Goal: Task Accomplishment & Management: Manage account settings

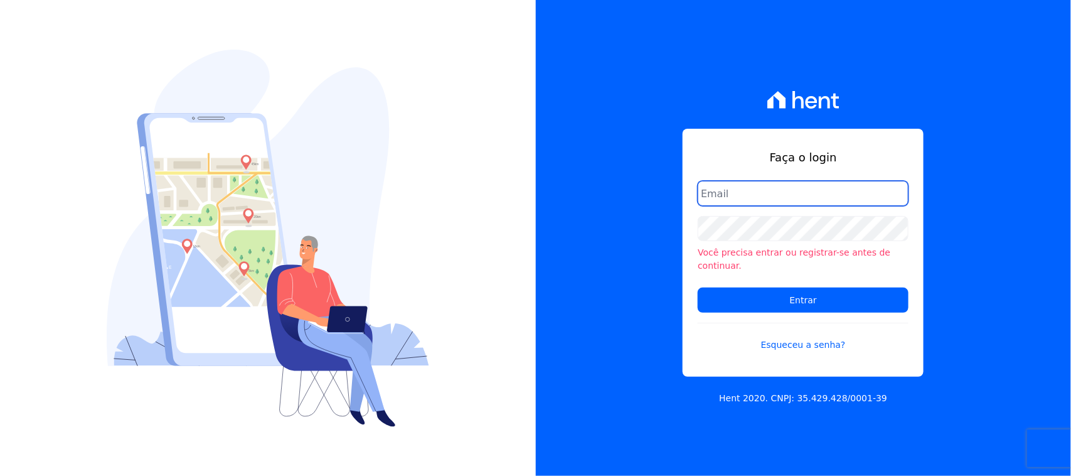
click at [741, 205] on input "email" at bounding box center [803, 193] width 211 height 25
type input "[EMAIL_ADDRESS][DOMAIN_NAME]"
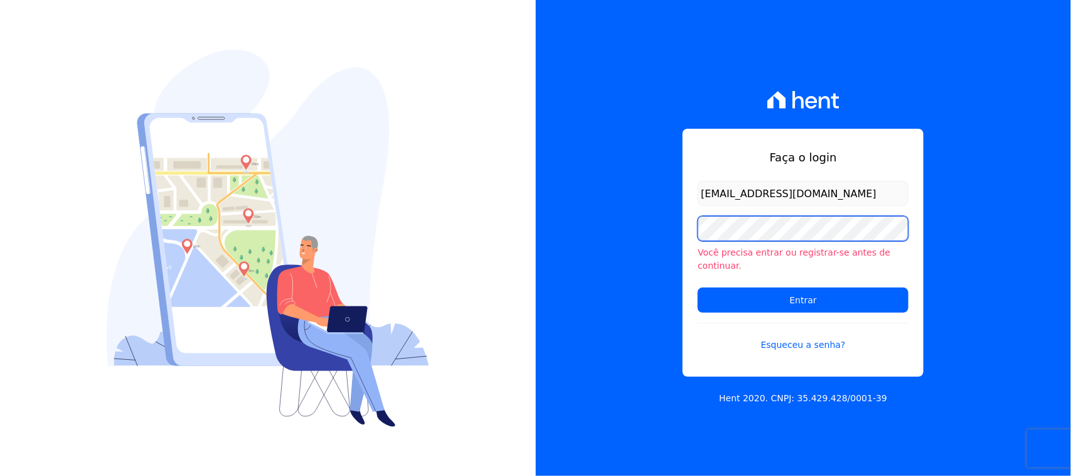
click at [698, 287] on input "Entrar" at bounding box center [803, 299] width 211 height 25
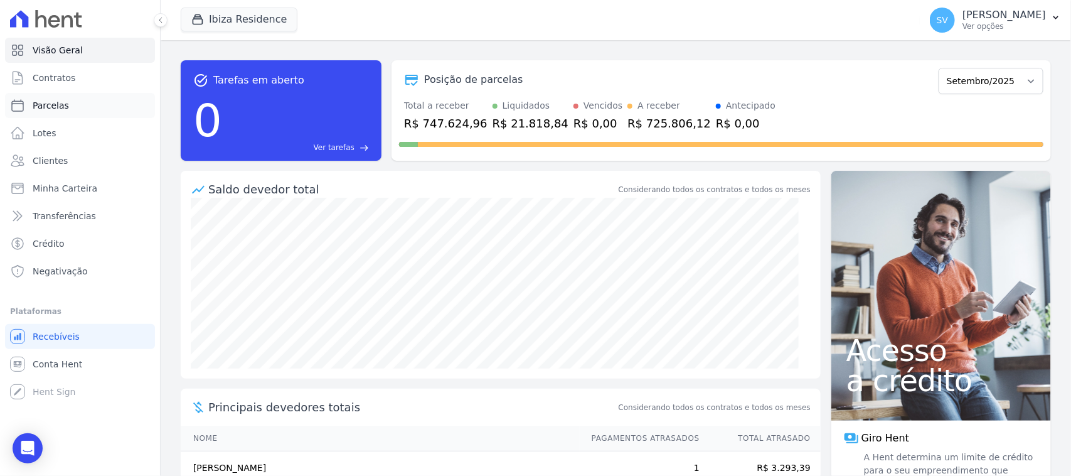
click at [91, 102] on link "Parcelas" at bounding box center [80, 105] width 150 height 25
select select
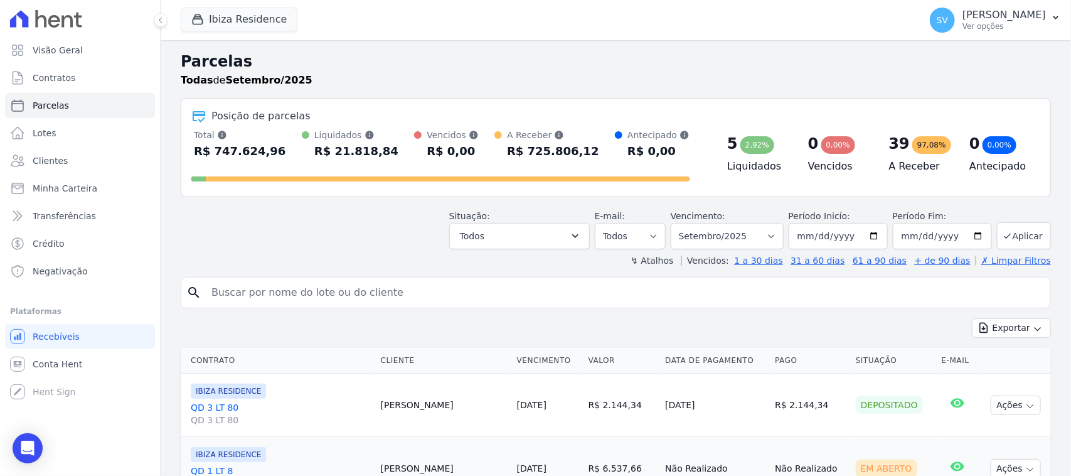
click at [440, 289] on input "search" at bounding box center [625, 292] width 842 height 25
click at [394, 289] on input "search" at bounding box center [625, 292] width 842 height 25
type input "LOACY CARVINA DO CARMO"
select select
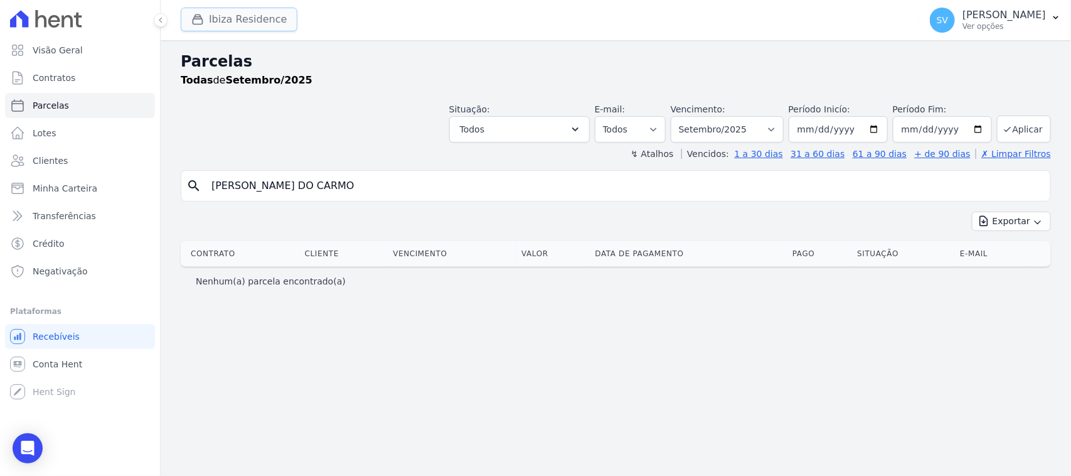
click at [268, 28] on button "Ibiza Residence" at bounding box center [239, 20] width 117 height 24
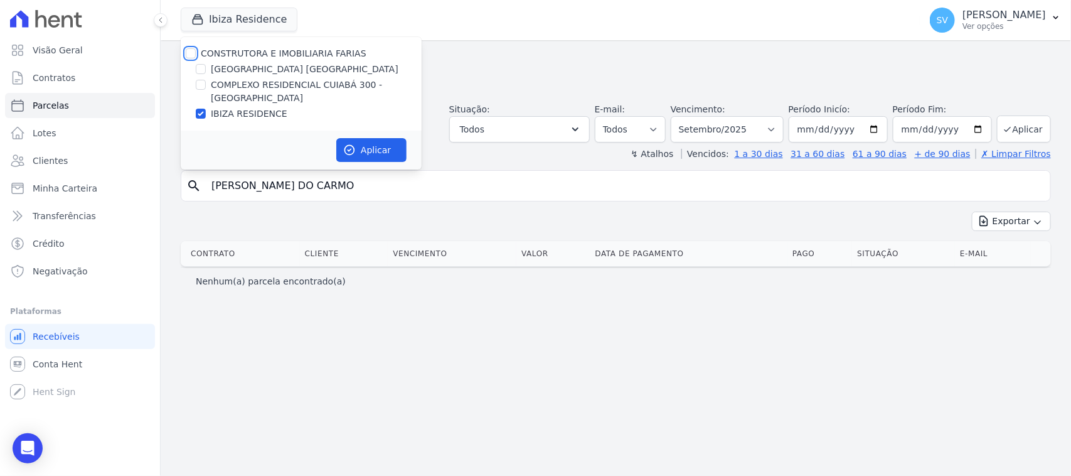
drag, startPoint x: 189, startPoint y: 51, endPoint x: 214, endPoint y: 60, distance: 26.4
click at [189, 53] on input "CONSTRUTORA E IMOBILIARIA FARIAS" at bounding box center [191, 53] width 10 height 10
checkbox input "true"
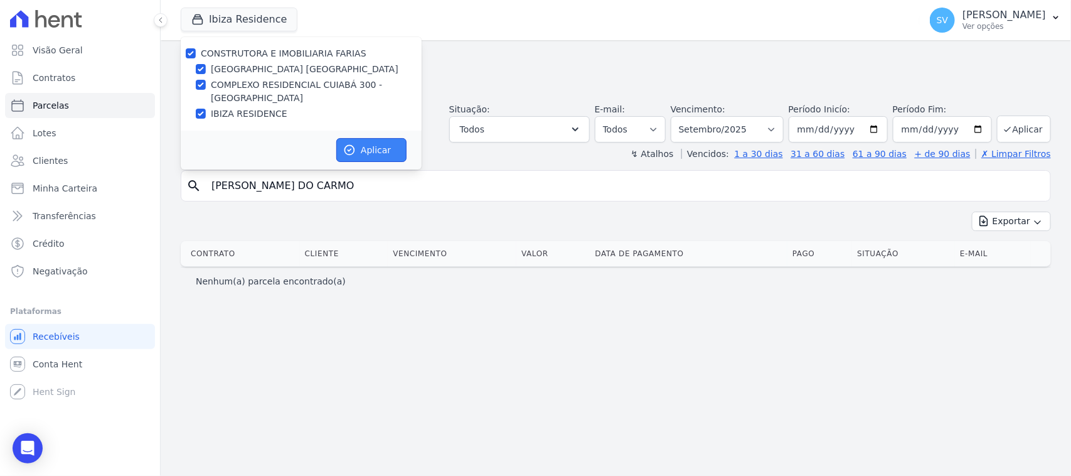
click at [377, 154] on button "Aplicar" at bounding box center [371, 150] width 70 height 24
click at [469, 190] on input "LOACY CARVINA DO CARMO" at bounding box center [625, 185] width 842 height 25
select select
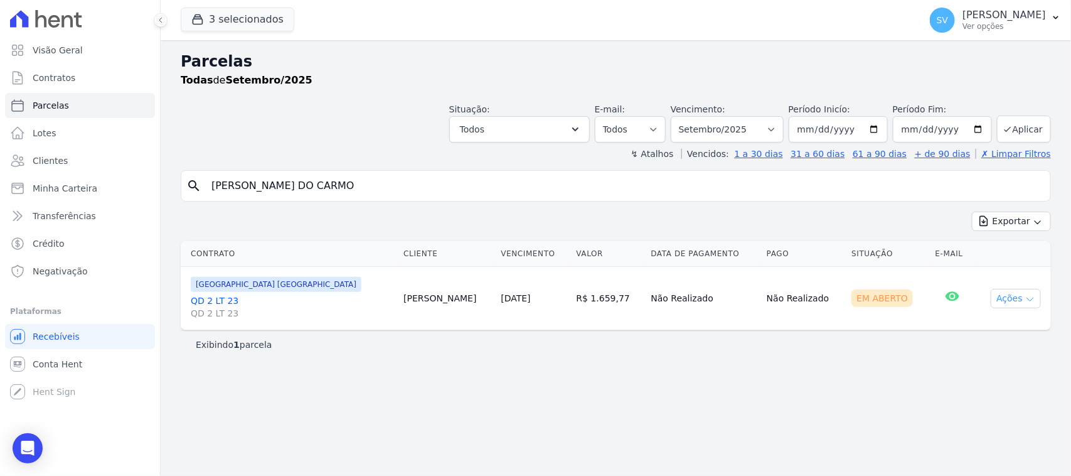
click at [1017, 292] on button "Ações" at bounding box center [1016, 298] width 50 height 19
click at [1000, 342] on span "Antecipar Antecipação não disponível" at bounding box center [1011, 350] width 121 height 23
click at [995, 330] on div "Antecipação não disponível" at bounding box center [1014, 342] width 113 height 33
click at [968, 330] on link "Ver boleto" at bounding box center [1011, 327] width 121 height 23
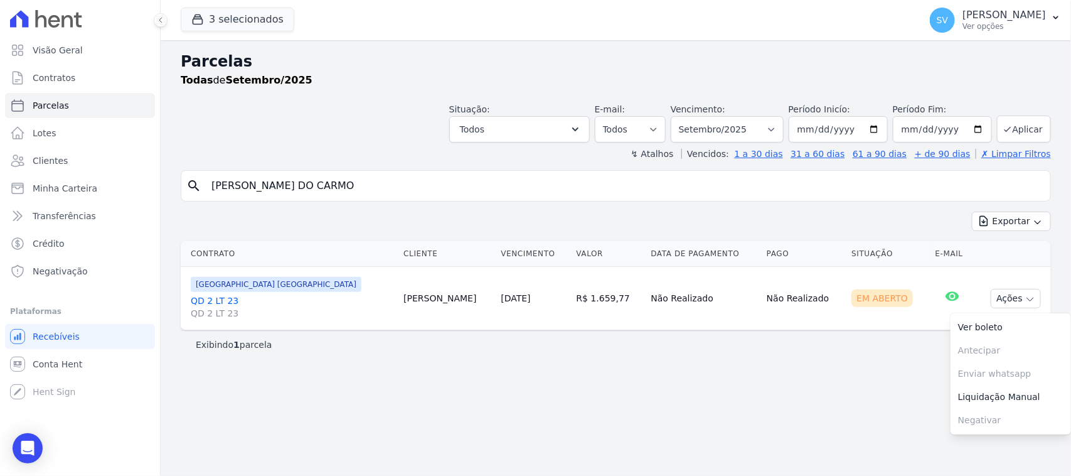
click at [547, 190] on input "LOACY CARVINA DO CARMO" at bounding box center [625, 185] width 842 height 25
drag, startPoint x: 538, startPoint y: 190, endPoint x: 190, endPoint y: 120, distance: 355.2
click at [139, 208] on div "Visão Geral Contratos Parcelas Lotes Clientes Minha Carteira Transferências Cré…" at bounding box center [535, 238] width 1071 height 476
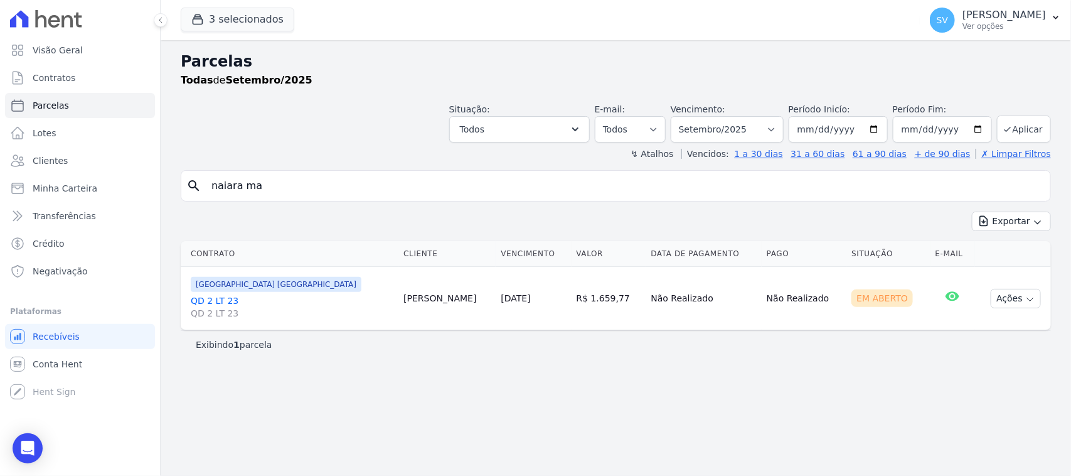
type input "NAIARA MARQUES DE ALMEIDA PAIXAO"
select select
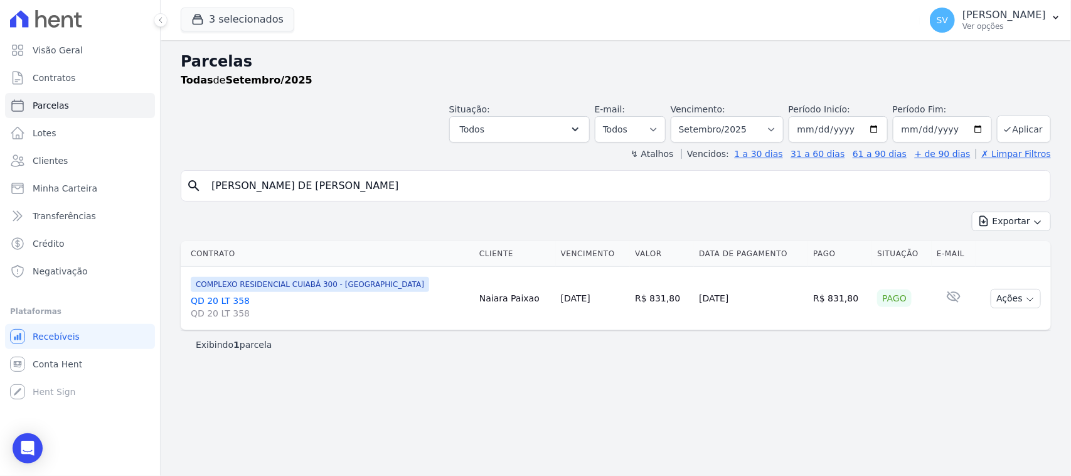
drag, startPoint x: 394, startPoint y: 227, endPoint x: 436, endPoint y: 227, distance: 42.1
click at [395, 227] on div "Exportar Exportar PDF Exportar CSV" at bounding box center [616, 226] width 871 height 29
click at [744, 129] on select "[GEOGRAPHIC_DATA] por período ──────── Todos os meses Outubro/2022 Novembro/202…" at bounding box center [727, 129] width 113 height 26
drag, startPoint x: 841, startPoint y: 355, endPoint x: 832, endPoint y: 331, distance: 25.4
click at [841, 356] on div "Exibindo 1 parcela" at bounding box center [616, 344] width 871 height 28
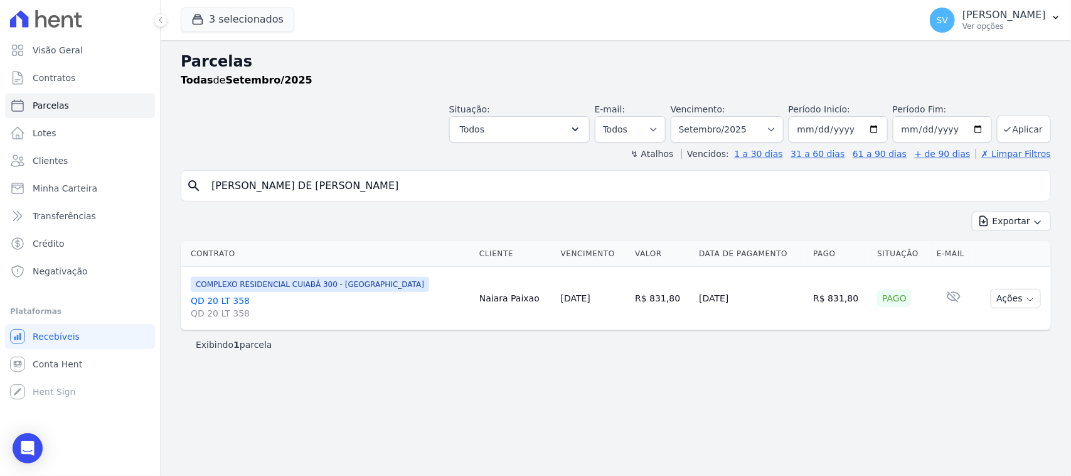
drag, startPoint x: 817, startPoint y: 293, endPoint x: 844, endPoint y: 339, distance: 53.5
click at [851, 299] on td "R$ 831,80" at bounding box center [840, 298] width 64 height 63
click at [719, 129] on select "[GEOGRAPHIC_DATA] por período ──────── Todos os meses Outubro/2022 Novembro/202…" at bounding box center [727, 129] width 113 height 26
select select "07/2025"
click at [687, 116] on select "[GEOGRAPHIC_DATA] por período ──────── Todos os meses Outubro/2022 Novembro/202…" at bounding box center [727, 129] width 113 height 26
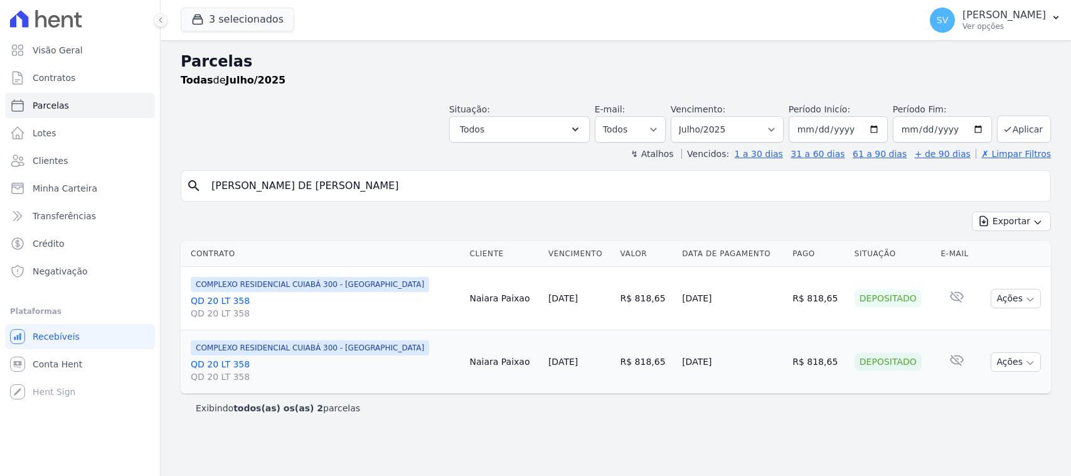
select select
drag, startPoint x: 0, startPoint y: 0, endPoint x: 736, endPoint y: 131, distance: 747.7
click at [736, 131] on select "Filtrar por período ──────── Todos os meses Outubro/2022 Novembro/2022 Dezembro…" at bounding box center [727, 129] width 113 height 26
select select "08/2025"
click at [687, 116] on select "Filtrar por período ──────── Todos os meses Outubro/2022 Novembro/2022 Dezembro…" at bounding box center [727, 129] width 113 height 26
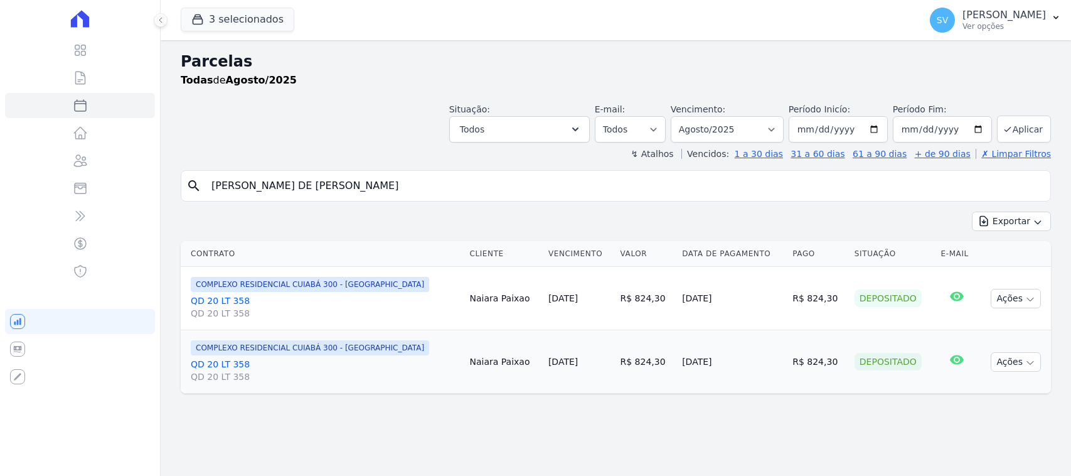
select select
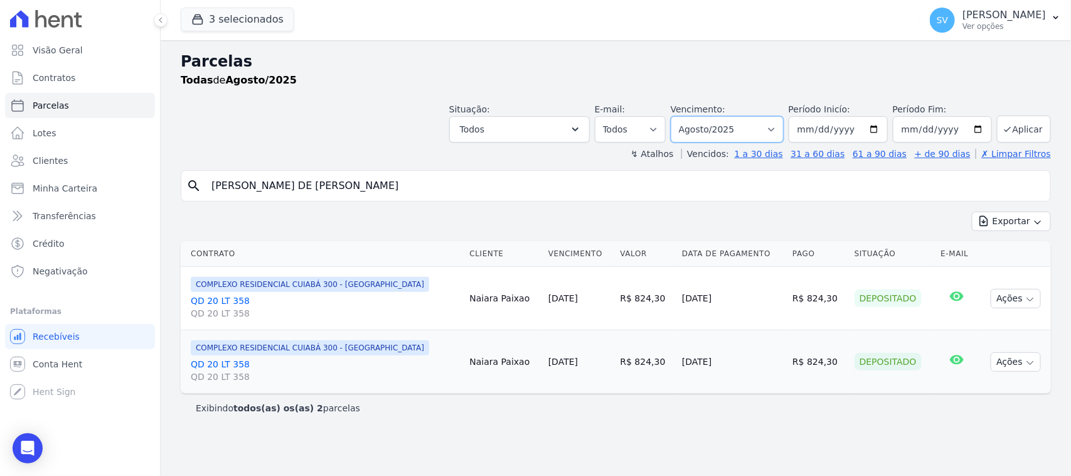
click at [716, 126] on select "[GEOGRAPHIC_DATA] por período ──────── Todos os meses Outubro/2022 Novembro/202…" at bounding box center [727, 129] width 113 height 26
select select "06/2025"
click at [687, 116] on select "Filtrar por período ──────── Todos os meses Outubro/2022 Novembro/2022 Dezembro…" at bounding box center [727, 129] width 113 height 26
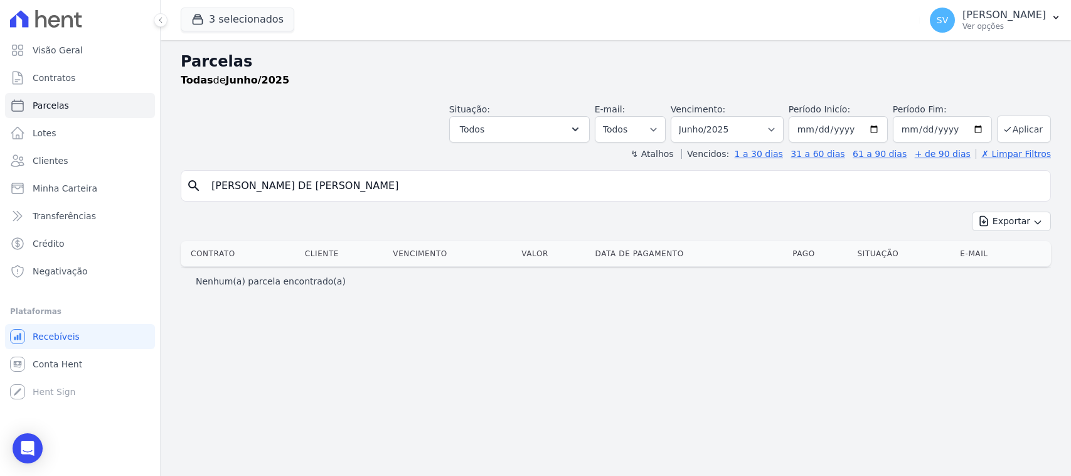
select select
drag, startPoint x: 517, startPoint y: 177, endPoint x: 78, endPoint y: 162, distance: 438.4
click at [73, 173] on div "Visão Geral Contratos [GEOGRAPHIC_DATA] Lotes Clientes Minha Carteira Transferê…" at bounding box center [535, 238] width 1071 height 476
click at [415, 190] on input "search" at bounding box center [625, 185] width 842 height 25
type input "Isabelly Christiny Rufino Proenca,"
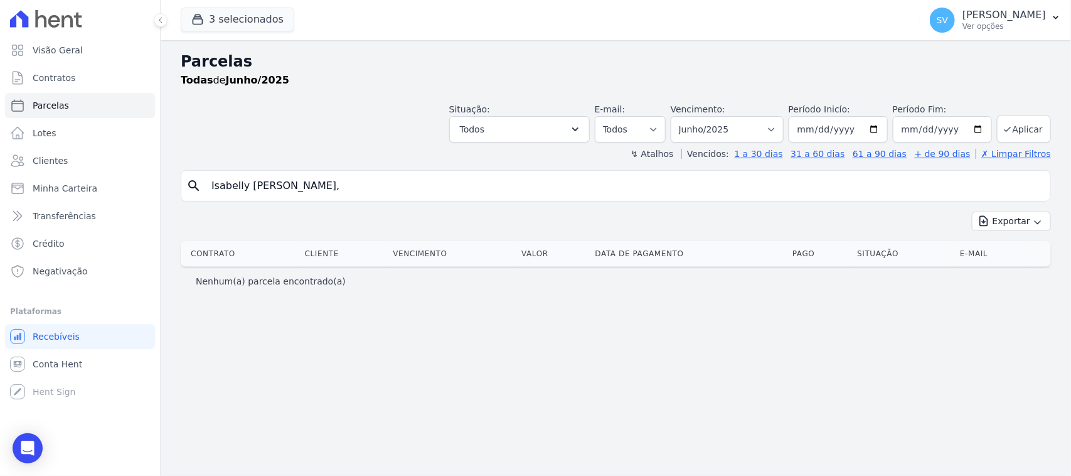
select select
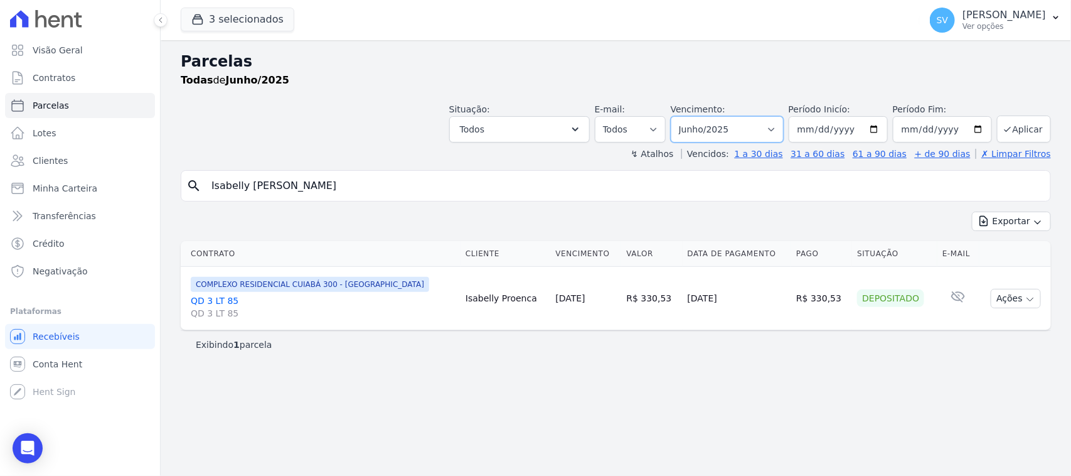
click at [738, 121] on select "[GEOGRAPHIC_DATA] por período ──────── Todos os meses Outubro/2022 Novembro/202…" at bounding box center [727, 129] width 113 height 26
select select "09/2025"
click at [687, 116] on select "[GEOGRAPHIC_DATA] por período ──────── Todos os meses Outubro/2022 Novembro/202…" at bounding box center [727, 129] width 113 height 26
select select
click at [1005, 301] on button "Ações" at bounding box center [1016, 298] width 50 height 19
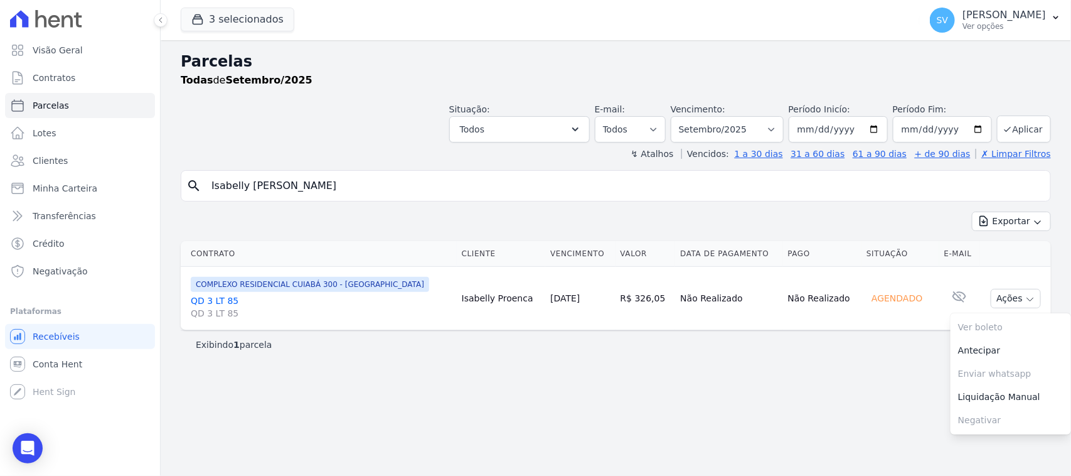
click at [910, 396] on div "Parcelas Todas de Setembro/2025 Situação: Agendado Em Aberto Pago Processando C…" at bounding box center [616, 258] width 911 height 436
click at [1004, 16] on p "[PERSON_NAME]" at bounding box center [1004, 15] width 83 height 13
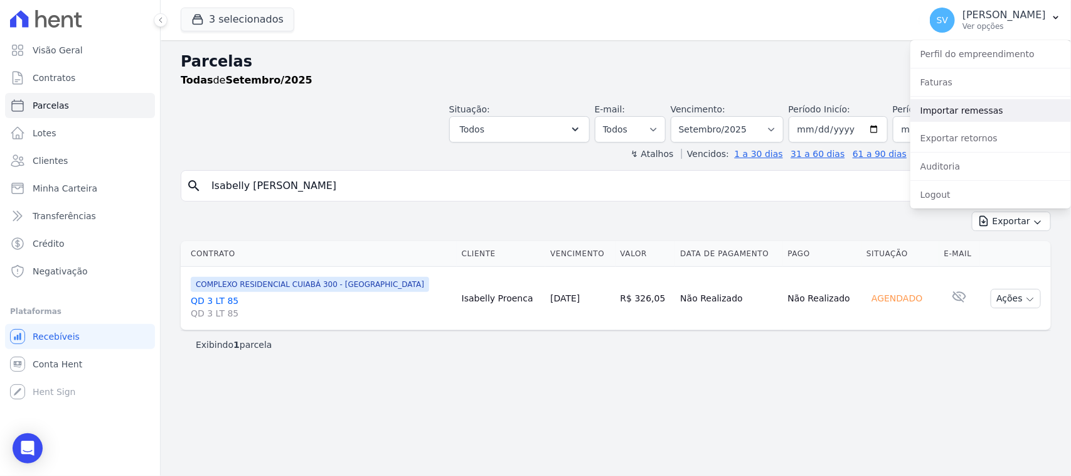
click at [960, 119] on link "Importar remessas" at bounding box center [991, 110] width 161 height 23
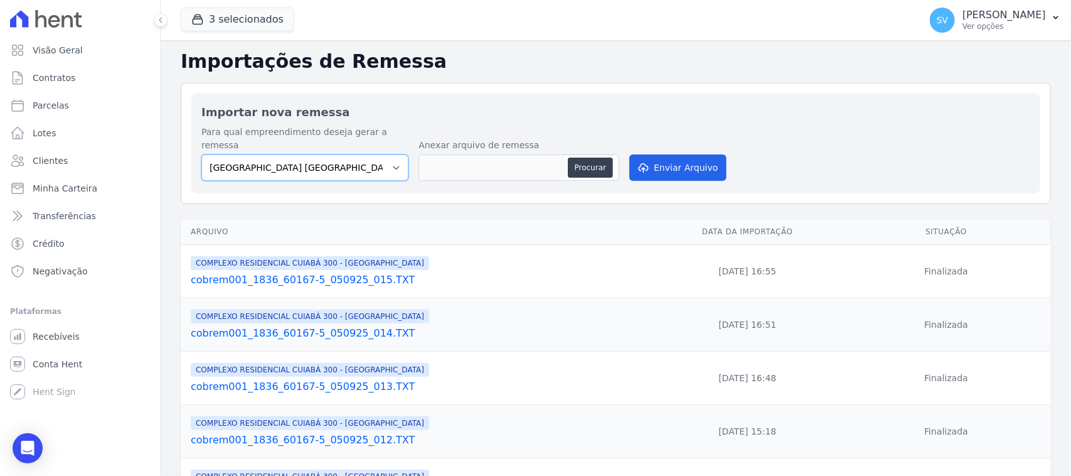
drag, startPoint x: 309, startPoint y: 160, endPoint x: 313, endPoint y: 166, distance: 7.3
click at [309, 160] on select "[GEOGRAPHIC_DATA] COMPLEXO RESIDENCIAL [GEOGRAPHIC_DATA] 300 - [GEOGRAPHIC_DATA…" at bounding box center [304, 167] width 207 height 26
select select "a999329b-d322-46c5-b2df-9163b092fb9b"
click at [201, 154] on select "[GEOGRAPHIC_DATA] COMPLEXO RESIDENCIAL [GEOGRAPHIC_DATA] 300 - [GEOGRAPHIC_DATA…" at bounding box center [304, 167] width 207 height 26
click at [601, 158] on button "Procurar" at bounding box center [590, 168] width 45 height 20
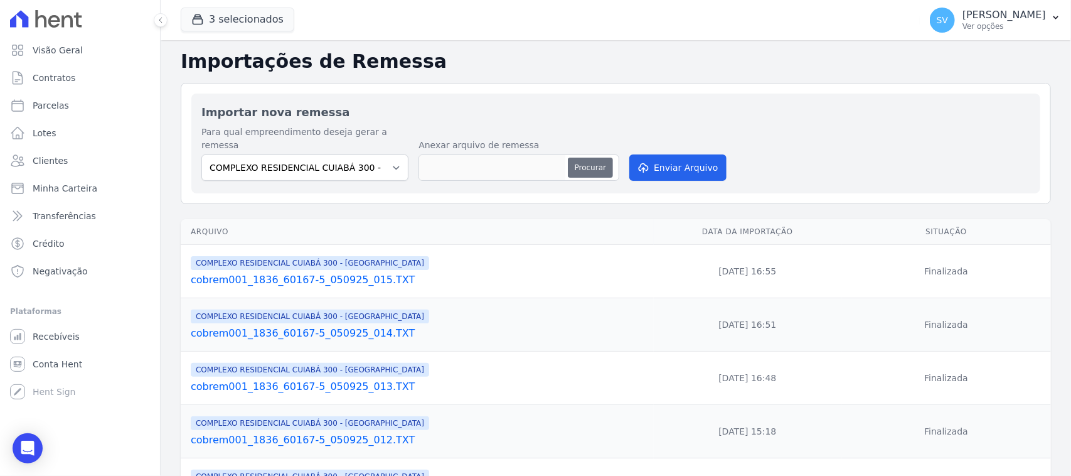
type input "cobrem001_1836_60167-5_080925_001.TXT"
click at [677, 154] on button "Enviar Arquivo" at bounding box center [678, 167] width 97 height 26
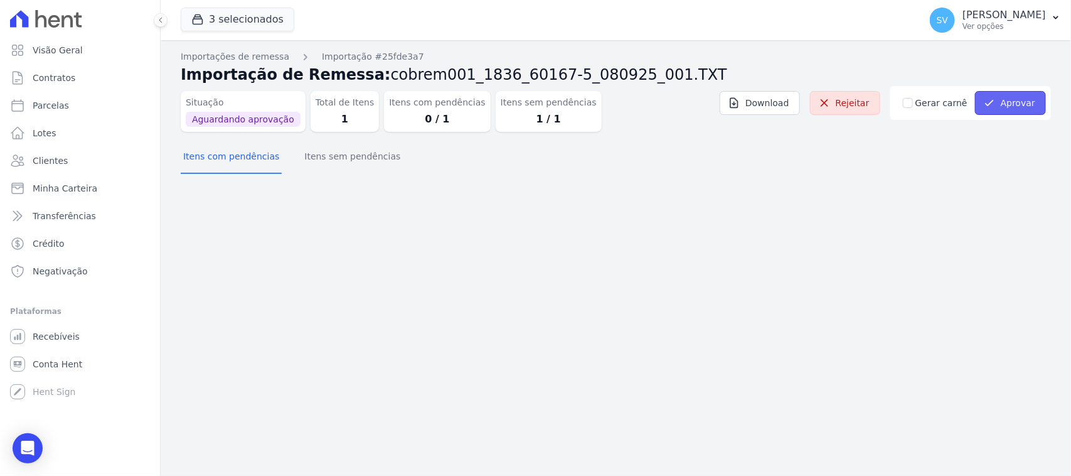
click at [1005, 97] on button "Aprovar" at bounding box center [1010, 103] width 71 height 24
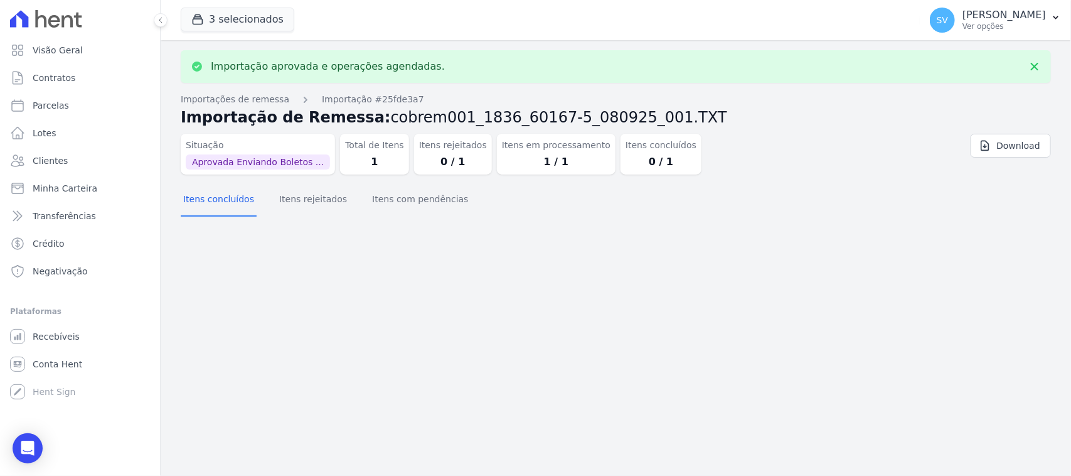
click at [527, 311] on div "Importação aprovada e operações agendadas. Importações de remessa Importação #2…" at bounding box center [616, 258] width 911 height 436
click at [74, 105] on link "Parcelas" at bounding box center [80, 105] width 150 height 25
select select
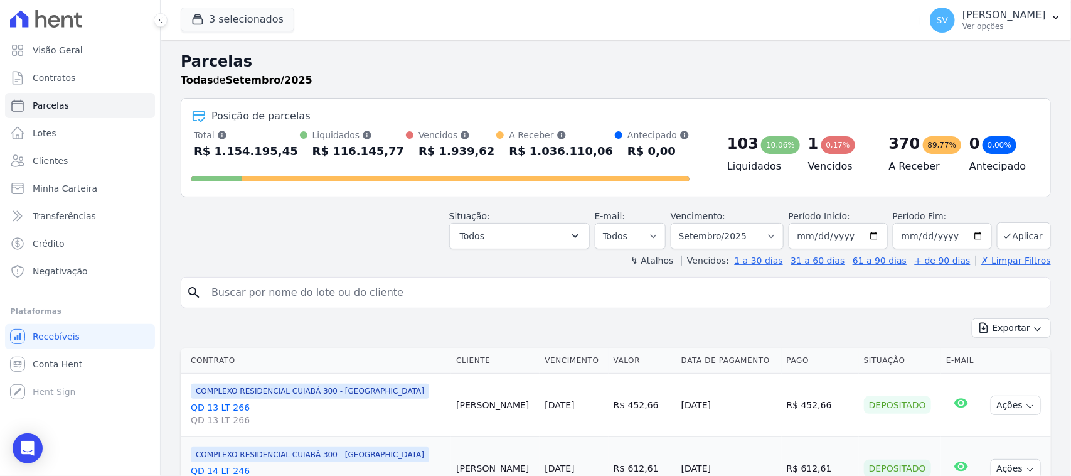
click at [368, 294] on input "search" at bounding box center [625, 292] width 842 height 25
click at [350, 284] on input "search" at bounding box center [625, 292] width 842 height 25
type input "ISABELLY [PERSON_NAME]"
select select
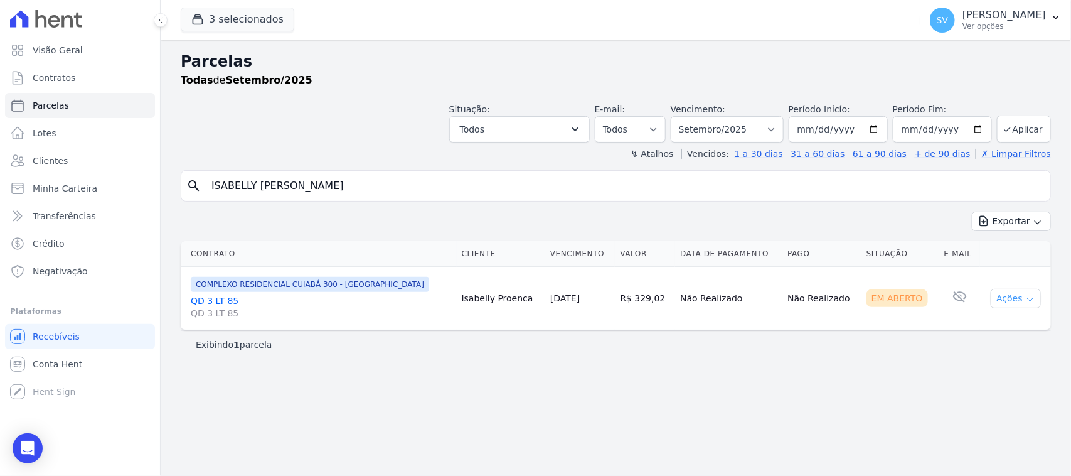
click at [1005, 299] on button "Ações" at bounding box center [1016, 298] width 50 height 19
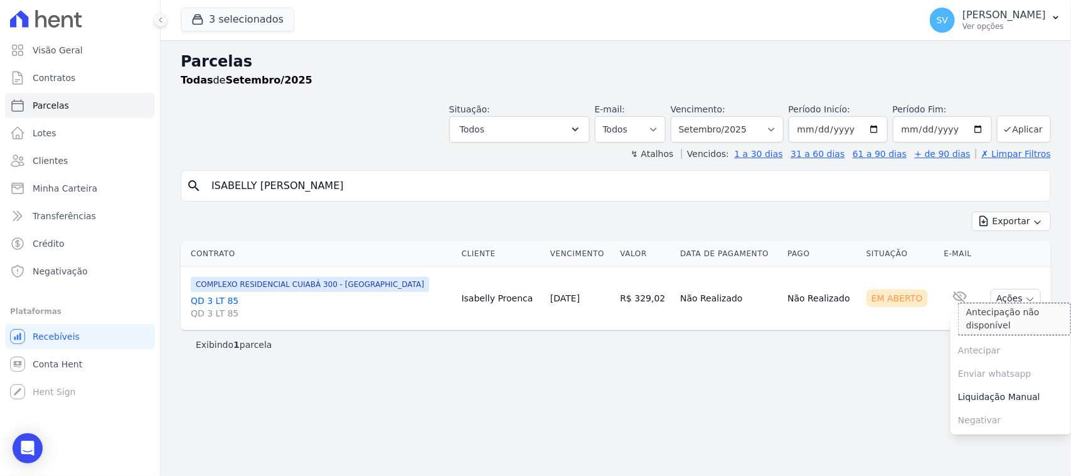
click at [989, 344] on span "Antecipar Antecipação não disponível" at bounding box center [1011, 350] width 121 height 23
click at [984, 331] on link "Ver boleto" at bounding box center [1011, 327] width 121 height 23
drag, startPoint x: 924, startPoint y: 23, endPoint x: 893, endPoint y: 70, distance: 56.6
click at [963, 23] on p "Ver opções" at bounding box center [1004, 26] width 83 height 10
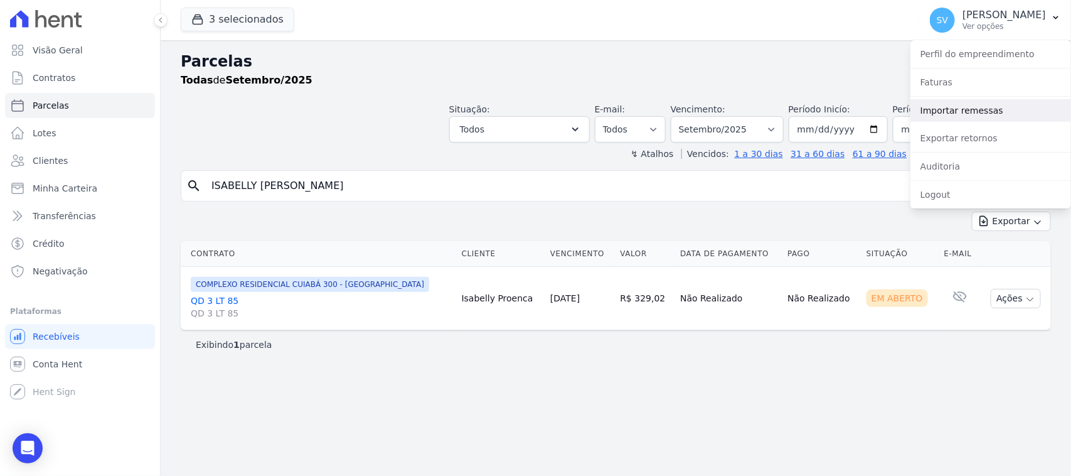
click at [955, 114] on link "Importar remessas" at bounding box center [991, 110] width 161 height 23
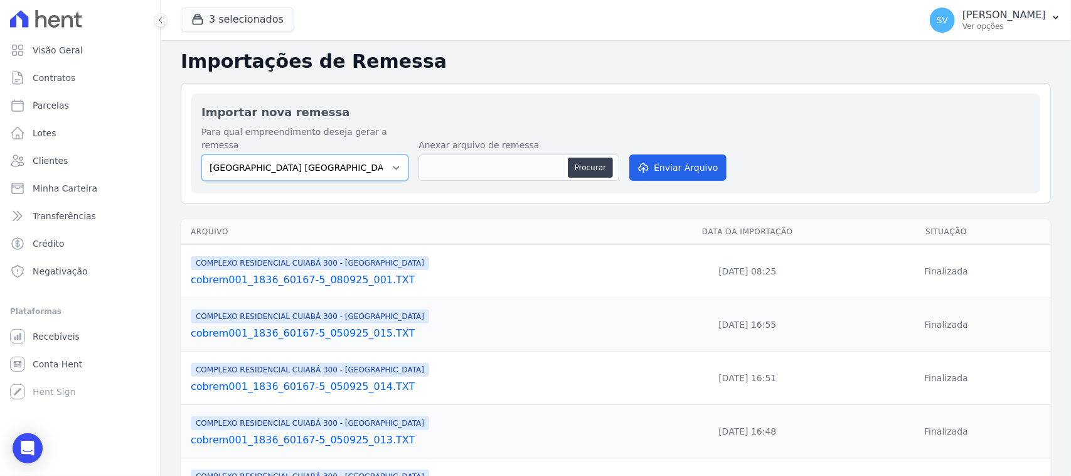
click at [339, 156] on select "BAHAMAS EAST VILLAGE COMPLEXO RESIDENCIAL CUIABÁ 300 - JOÃO DE BARRO IBIZA RESI…" at bounding box center [304, 167] width 207 height 26
select select "a999329b-d322-46c5-b2df-9163b092fb9b"
click at [201, 154] on select "BAHAMAS EAST VILLAGE COMPLEXO RESIDENCIAL CUIABÁ 300 - JOÃO DE BARRO IBIZA RESI…" at bounding box center [304, 167] width 207 height 26
click at [613, 154] on div "Procurar" at bounding box center [519, 167] width 201 height 26
click at [593, 158] on button "Procurar" at bounding box center [590, 168] width 45 height 20
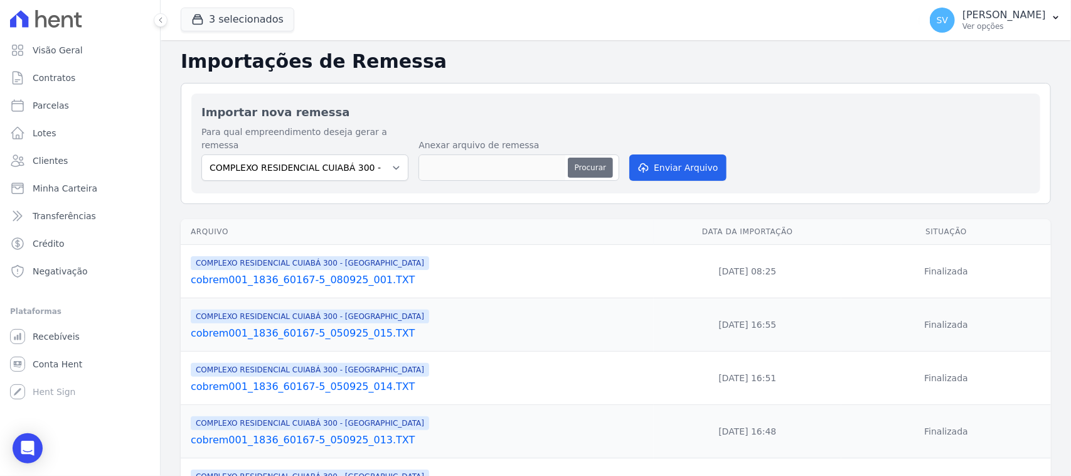
type input "cobrem001_1836_60167-5_080925_002.TXT"
click at [704, 169] on div "Para qual empreendimento deseja gerar a remessa BAHAMAS EAST VILLAGE COMPLEXO R…" at bounding box center [615, 155] width 829 height 58
click at [700, 154] on button "Enviar Arquivo" at bounding box center [678, 167] width 97 height 26
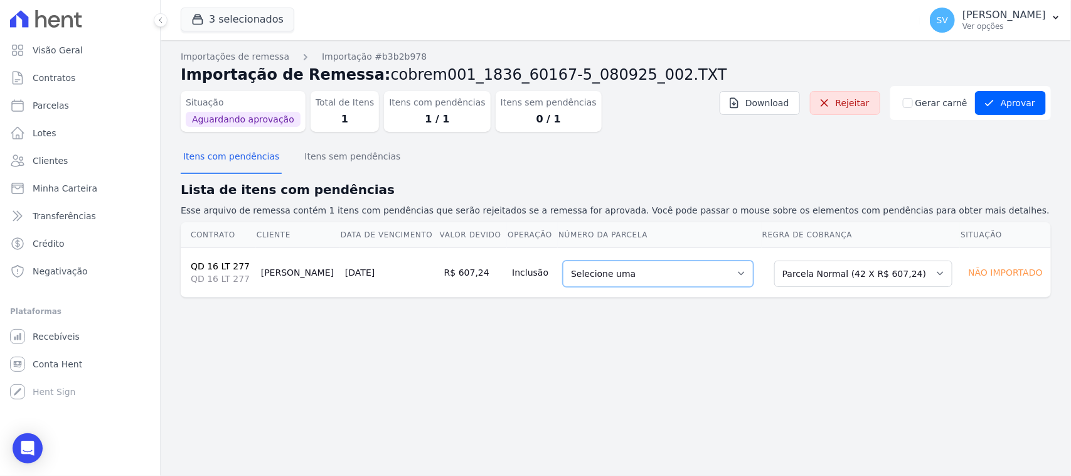
click at [688, 274] on select "Selecione uma 2 - [DATE] - R$ 591,12 - Agendado 6 - [DATE] - R$ 607,24 - Agenda…" at bounding box center [658, 273] width 191 height 26
click at [717, 421] on div "Importações de remessa Importação #b3b2b978 Importação de Remessa: cobrem001_18…" at bounding box center [616, 258] width 911 height 436
click at [645, 281] on select "Selecione uma 2 - [DATE] - R$ 591,12 - Agendado 6 - [DATE] - R$ 607,24 - Agenda…" at bounding box center [658, 273] width 191 height 26
click at [766, 407] on div "Importações de remessa Importação #b3b2b978 Importação de Remessa: cobrem001_18…" at bounding box center [616, 258] width 911 height 436
drag, startPoint x: 257, startPoint y: 272, endPoint x: 373, endPoint y: 283, distance: 116.7
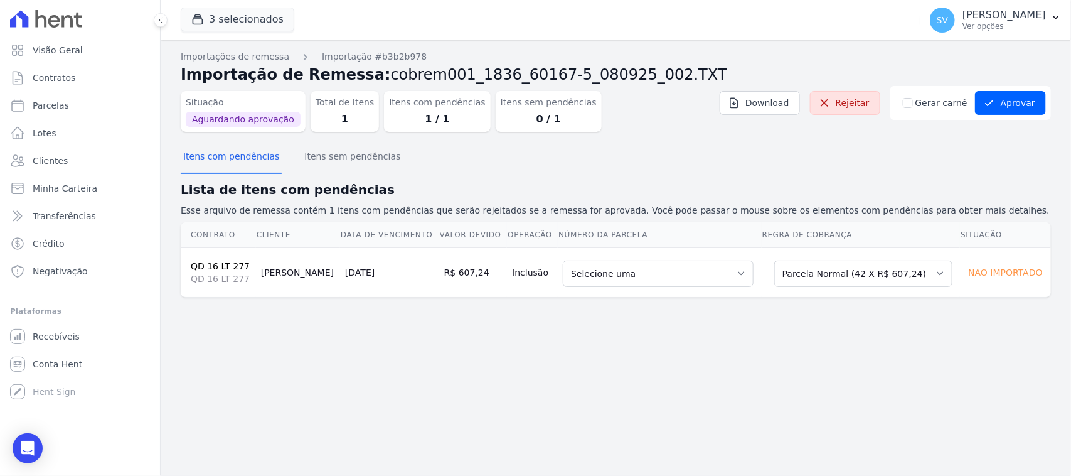
click at [353, 270] on tr "QD 16 LT 277 QD 16 LT 277 [PERSON_NAME] [DATE] R$ 607,24 Inclusão Selecione uma…" at bounding box center [616, 272] width 871 height 50
click at [430, 296] on td "[DATE]" at bounding box center [389, 272] width 99 height 50
drag, startPoint x: 434, startPoint y: 271, endPoint x: 530, endPoint y: 328, distance: 112.3
click at [540, 275] on tr "QD 16 LT 277 QD 16 LT 277 Francisco Bezerra 15/09/2025 R$ 607,24 Inclusão Selec…" at bounding box center [616, 272] width 871 height 50
click at [543, 348] on div "Importações de remessa Importação #b3b2b978 Importação de Remessa: cobrem001_18…" at bounding box center [616, 258] width 911 height 436
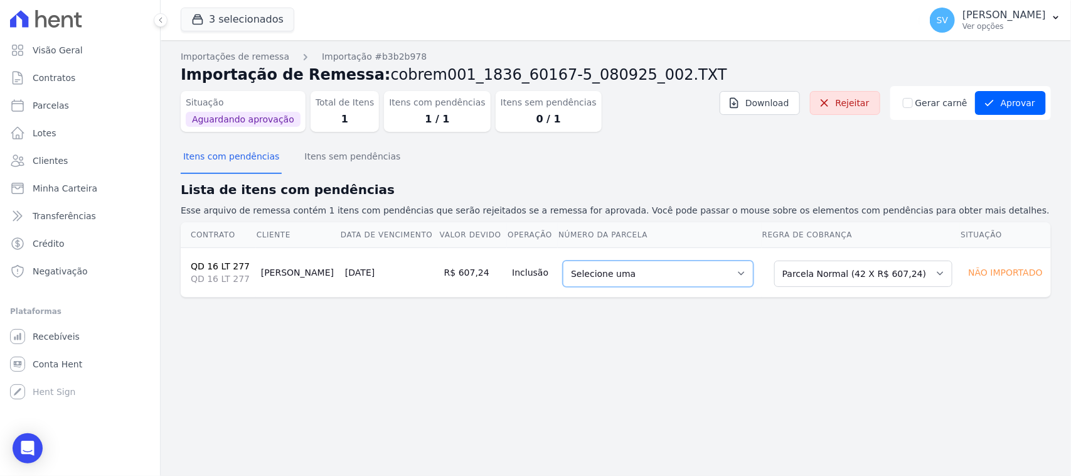
click at [698, 282] on select "Selecione uma 2 - 15/06/2025 - R$ 591,12 - Agendado 6 - 15/10/2025 - R$ 607,24 …" at bounding box center [658, 273] width 191 height 26
click at [317, 156] on button "Itens sem pendências" at bounding box center [352, 157] width 101 height 33
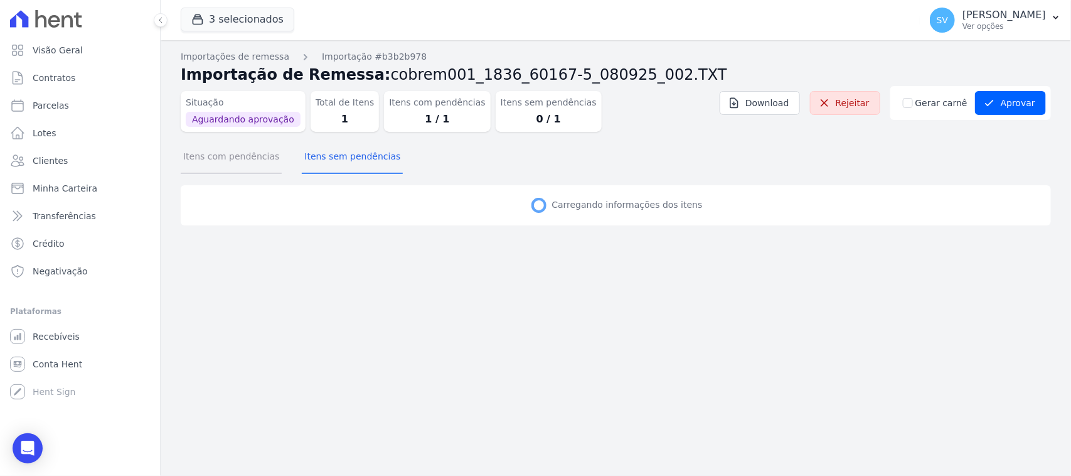
click at [215, 161] on button "Itens com pendências" at bounding box center [231, 157] width 101 height 33
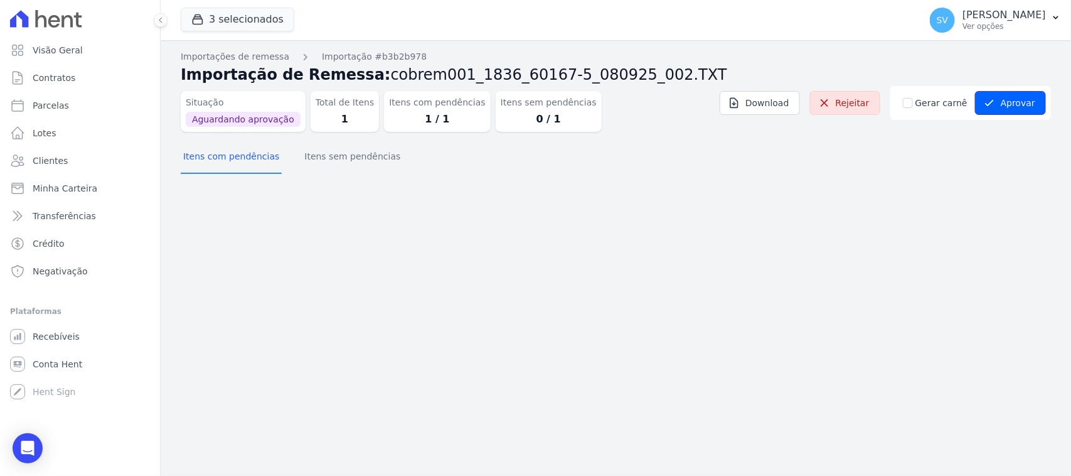
click at [1016, 105] on button "Aprovar" at bounding box center [1010, 103] width 71 height 24
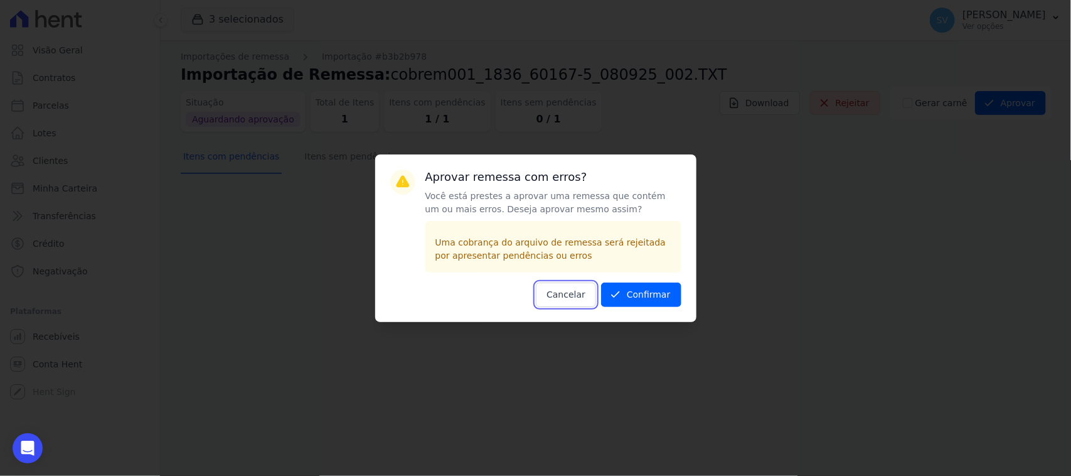
click at [578, 296] on button "Cancelar" at bounding box center [566, 294] width 60 height 24
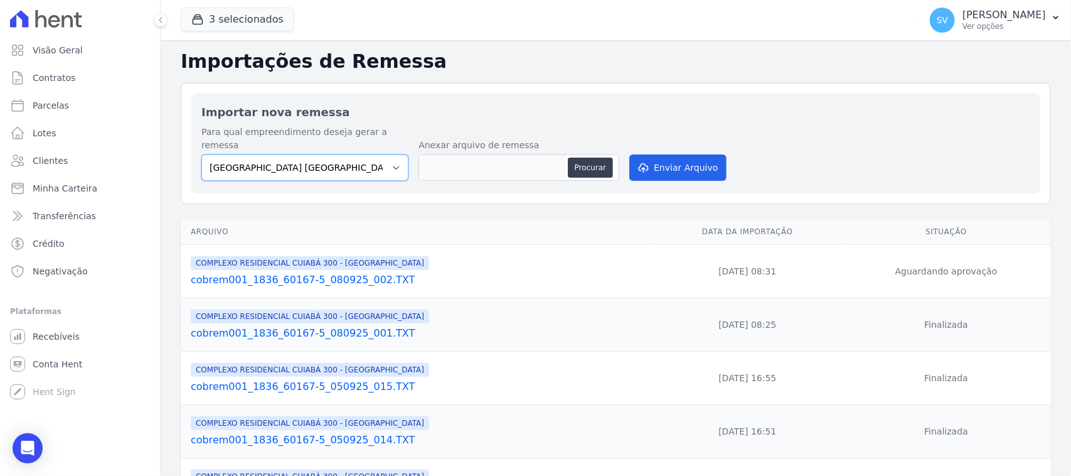
click at [389, 154] on select "BAHAMAS EAST VILLAGE COMPLEXO RESIDENCIAL CUIABÁ 300 - JOÃO DE BARRO IBIZA RESI…" at bounding box center [304, 167] width 207 height 26
select select "a999329b-d322-46c5-b2df-9163b092fb9b"
click at [201, 154] on select "BAHAMAS EAST VILLAGE COMPLEXO RESIDENCIAL CUIABÁ 300 - JOÃO DE BARRO IBIZA RESI…" at bounding box center [304, 167] width 207 height 26
click at [581, 161] on button "Procurar" at bounding box center [590, 168] width 45 height 20
type input "cobrem001_1836_60167-5_080925_002.TXT"
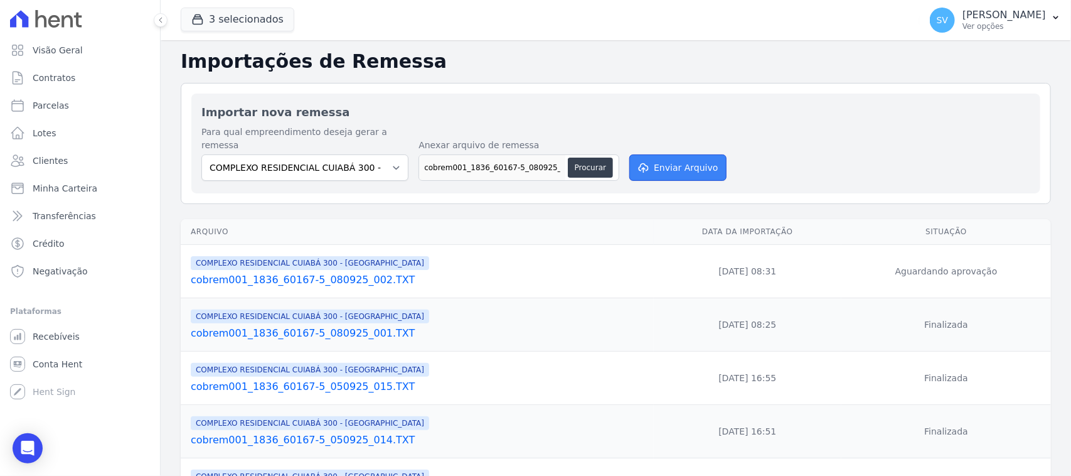
click at [654, 154] on button "Enviar Arquivo" at bounding box center [678, 167] width 97 height 26
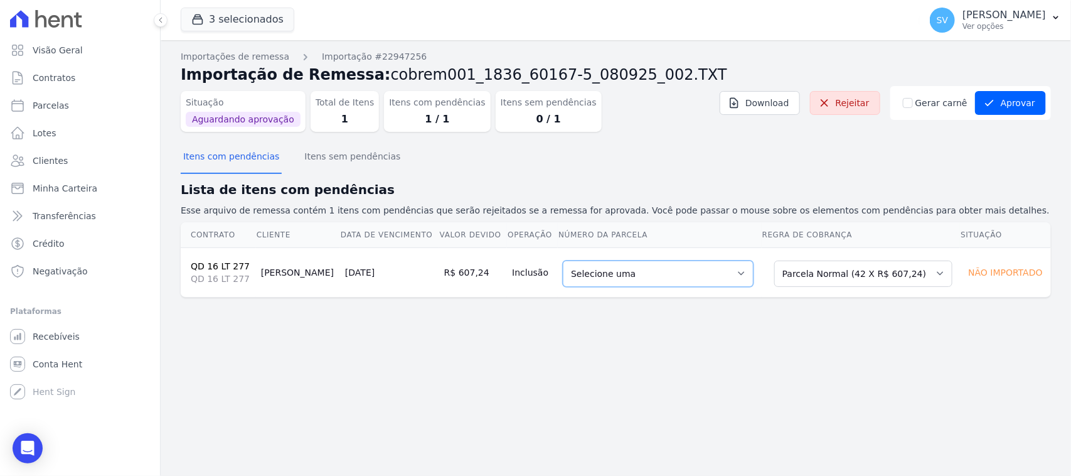
click at [684, 278] on select "Selecione uma 2 - 15/06/2025 - R$ 591,12 - Agendado 6 - 15/10/2025 - R$ 607,24 …" at bounding box center [658, 273] width 191 height 26
click at [1012, 107] on button "Aprovar" at bounding box center [1010, 103] width 71 height 24
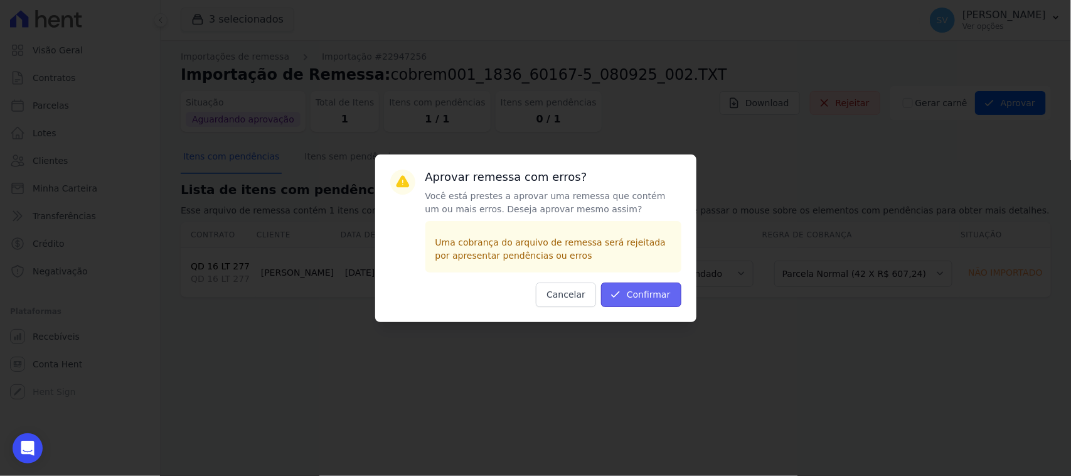
click at [657, 299] on button "Confirmar" at bounding box center [641, 294] width 80 height 24
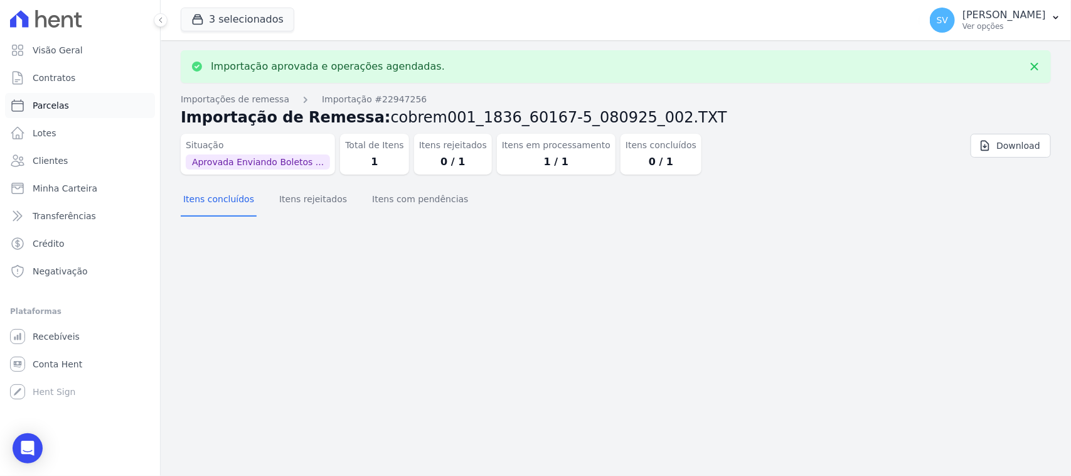
click at [87, 101] on link "Parcelas" at bounding box center [80, 105] width 150 height 25
select select
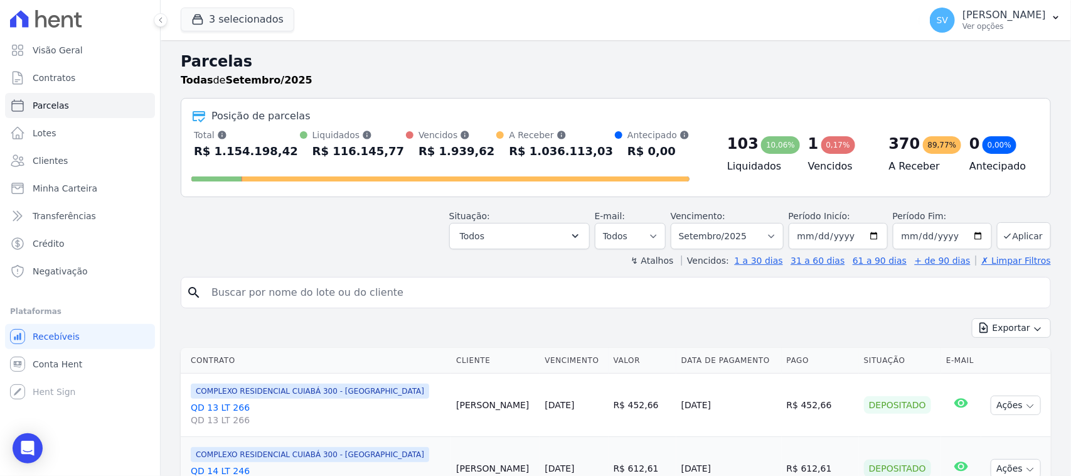
click at [444, 287] on input "search" at bounding box center [625, 292] width 842 height 25
click at [403, 292] on input "search" at bounding box center [625, 292] width 842 height 25
type input "francisco lima*"
select select
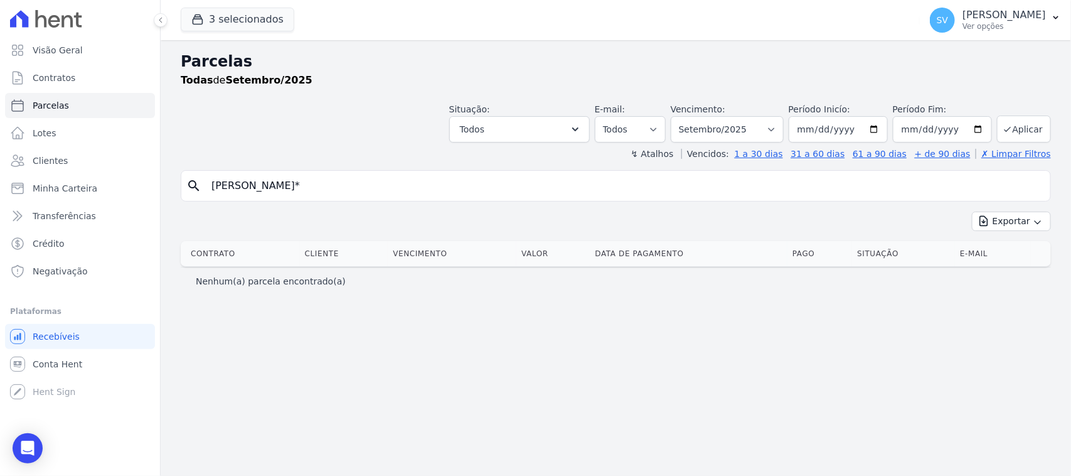
click at [368, 182] on input "francisco lima*" at bounding box center [625, 185] width 842 height 25
type input "FRANCISCO ITAMAR BEZERRA"
select select
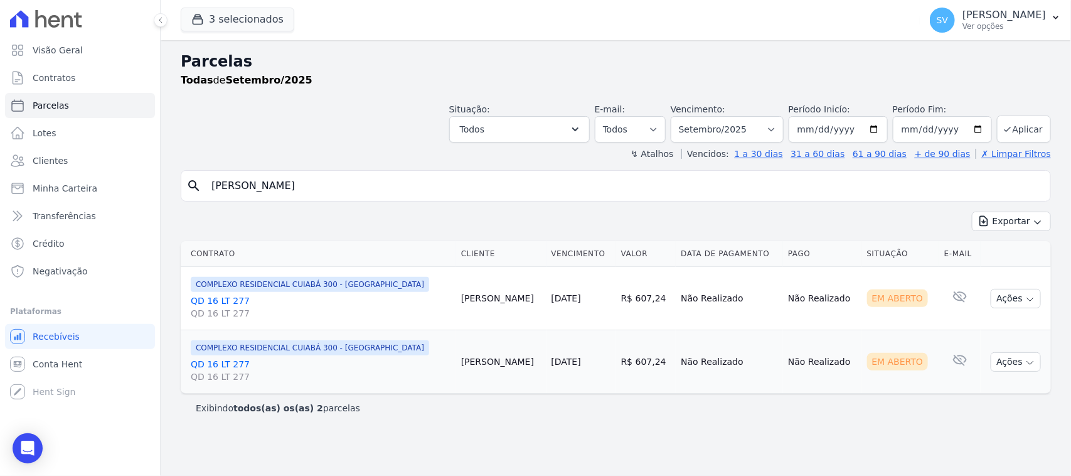
click at [433, 410] on div "Exibindo todos(as) os(as) 2 parcelas" at bounding box center [616, 408] width 840 height 13
drag, startPoint x: 613, startPoint y: 364, endPoint x: 656, endPoint y: 381, distance: 46.5
click at [646, 369] on td "R$ 607,24" at bounding box center [646, 361] width 60 height 63
drag, startPoint x: 657, startPoint y: 380, endPoint x: 669, endPoint y: 378, distance: 12.8
click at [657, 380] on td "R$ 607,24" at bounding box center [646, 361] width 60 height 63
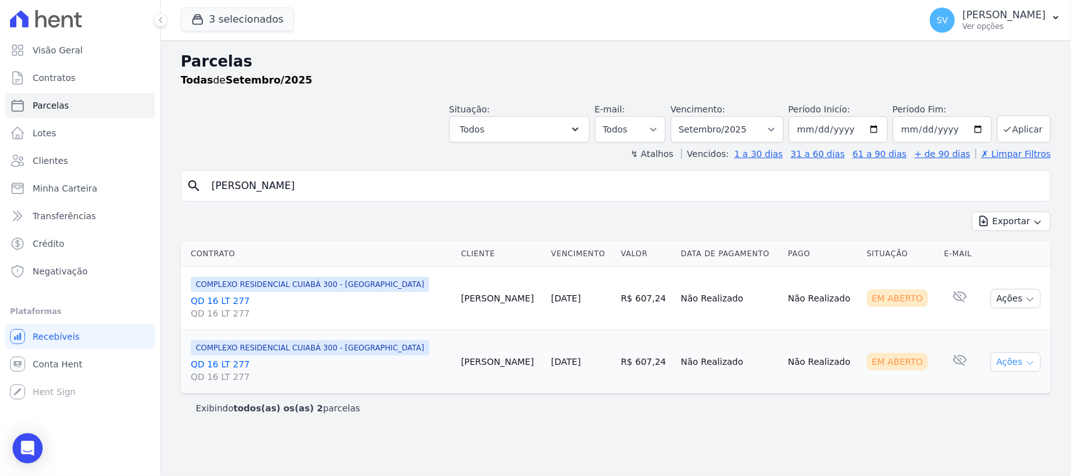
click at [1022, 363] on button "Ações" at bounding box center [1016, 361] width 50 height 19
click at [980, 394] on link "Ver boleto" at bounding box center [1011, 390] width 121 height 23
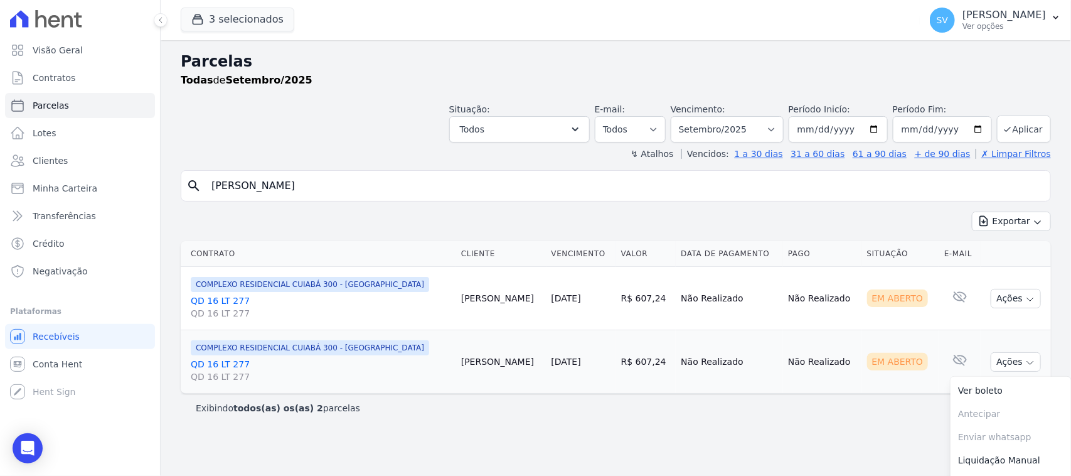
drag, startPoint x: 403, startPoint y: 164, endPoint x: 402, endPoint y: 170, distance: 6.4
click at [402, 170] on div "Parcelas Todas de Setembro/2025 Situação: Agendado Em Aberto Pago Processando C…" at bounding box center [616, 258] width 911 height 436
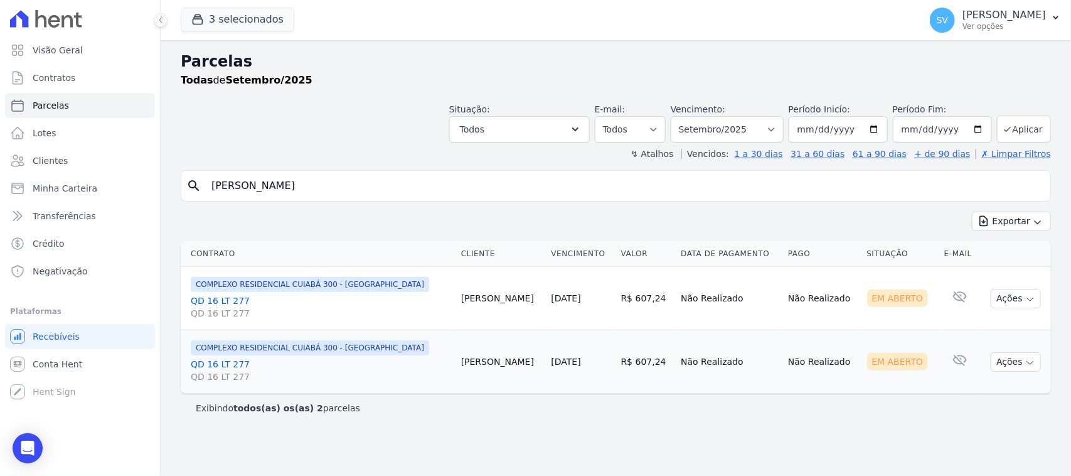
click at [391, 184] on input "FRANCISCO ITAMAR BEZERRA" at bounding box center [625, 185] width 842 height 25
click at [390, 183] on input "FRANCISCO ITAMAR BEZERRA" at bounding box center [625, 185] width 842 height 25
click at [390, 187] on input "FRANCISCO ITAMAR BEZERRA" at bounding box center [625, 185] width 842 height 25
drag, startPoint x: 390, startPoint y: 187, endPoint x: 411, endPoint y: 195, distance: 22.0
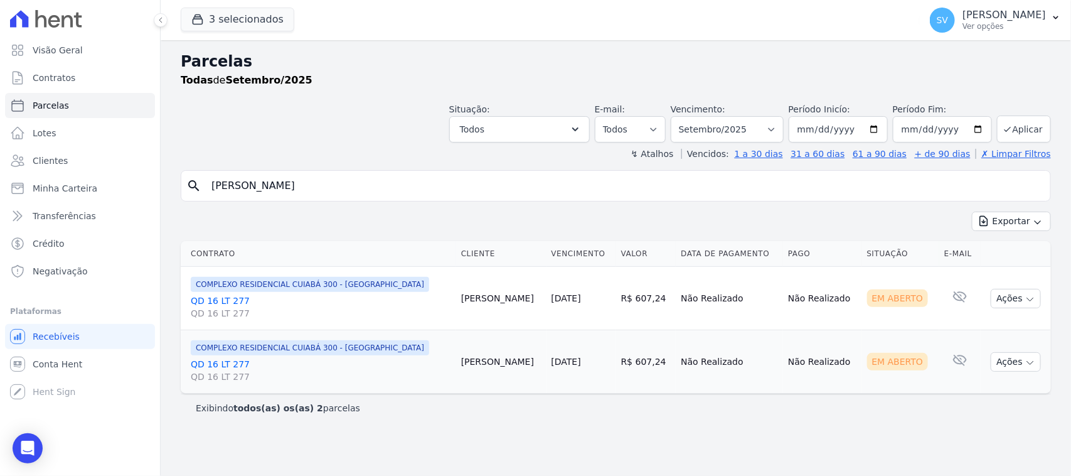
click at [392, 189] on input "FRANCISCO ITAMAR BEZERRA" at bounding box center [625, 185] width 842 height 25
click at [415, 196] on input "FRANCISCO ITAMAR BEZERRA" at bounding box center [625, 185] width 842 height 25
type input "IVANETE PAULINO DA SILVA"
select select
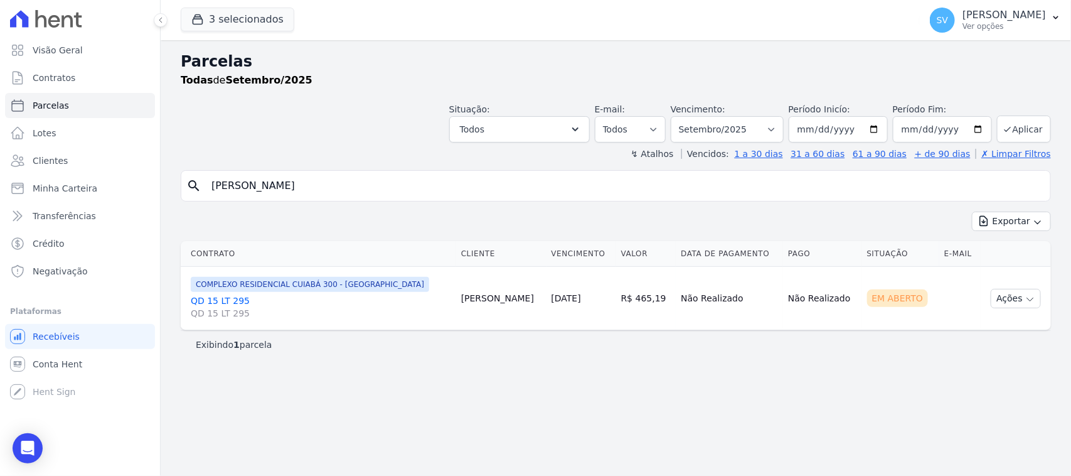
click at [1022, 309] on td "Ações Ver boleto Antecipar Antecipação não disponível Enviar whatsapp É necessá…" at bounding box center [1016, 298] width 70 height 63
click at [1012, 304] on button "Ações" at bounding box center [1016, 298] width 50 height 19
click at [1003, 324] on link "Ver boleto" at bounding box center [1011, 327] width 121 height 23
drag, startPoint x: 457, startPoint y: 193, endPoint x: 188, endPoint y: 220, distance: 270.0
click at [186, 227] on div "search IVANETE PAULINO DA SILVA Exportar Exportar PDF Exportar CSV Contrato Cli…" at bounding box center [616, 264] width 871 height 188
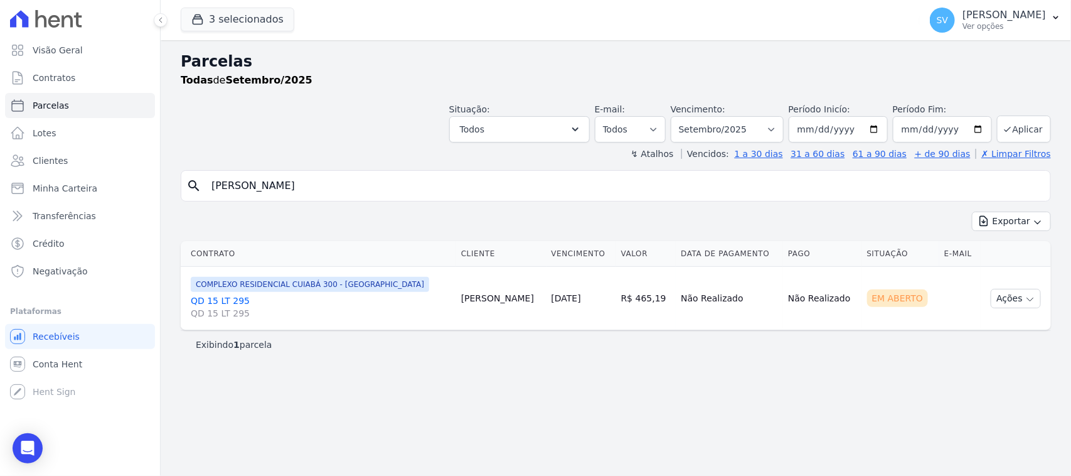
type input "KLEBER LEAO DA SILVA"
select select
drag, startPoint x: 942, startPoint y: 14, endPoint x: 959, endPoint y: 48, distance: 37.9
click at [963, 16] on p "[PERSON_NAME]" at bounding box center [1004, 15] width 83 height 13
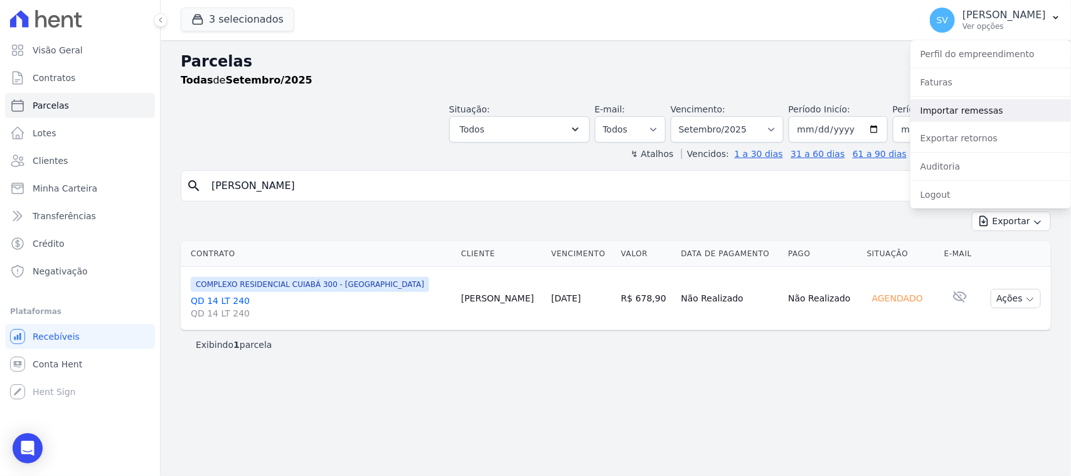
click at [975, 118] on link "Importar remessas" at bounding box center [991, 110] width 161 height 23
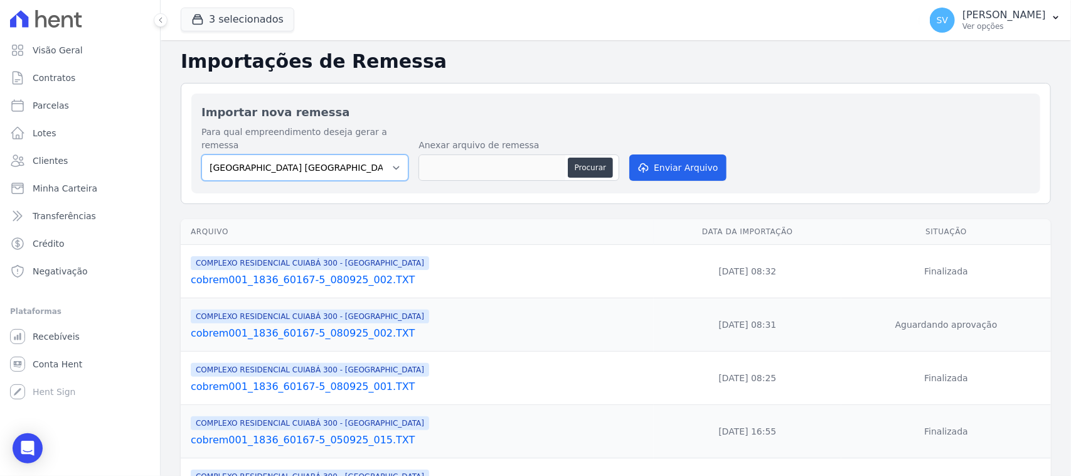
click at [362, 154] on select "[GEOGRAPHIC_DATA] COMPLEXO RESIDENCIAL [GEOGRAPHIC_DATA] 300 - [GEOGRAPHIC_DATA…" at bounding box center [304, 167] width 207 height 26
select select "a999329b-d322-46c5-b2df-9163b092fb9b"
click at [201, 154] on select "[GEOGRAPHIC_DATA] COMPLEXO RESIDENCIAL [GEOGRAPHIC_DATA] 300 - [GEOGRAPHIC_DATA…" at bounding box center [304, 167] width 207 height 26
click at [581, 158] on button "Procurar" at bounding box center [590, 168] width 45 height 20
type input "cobrem001_1836_60167-5_080925_004.TXT"
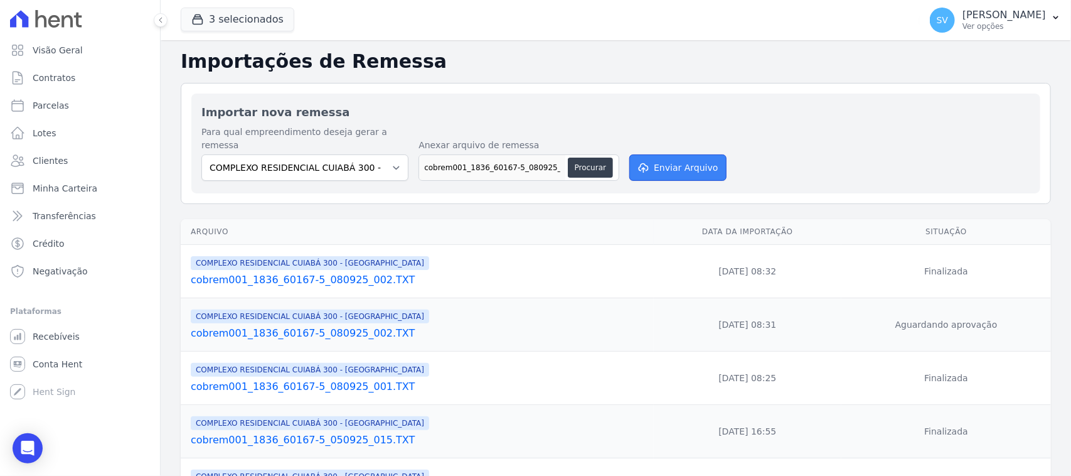
click at [666, 155] on button "Enviar Arquivo" at bounding box center [678, 167] width 97 height 26
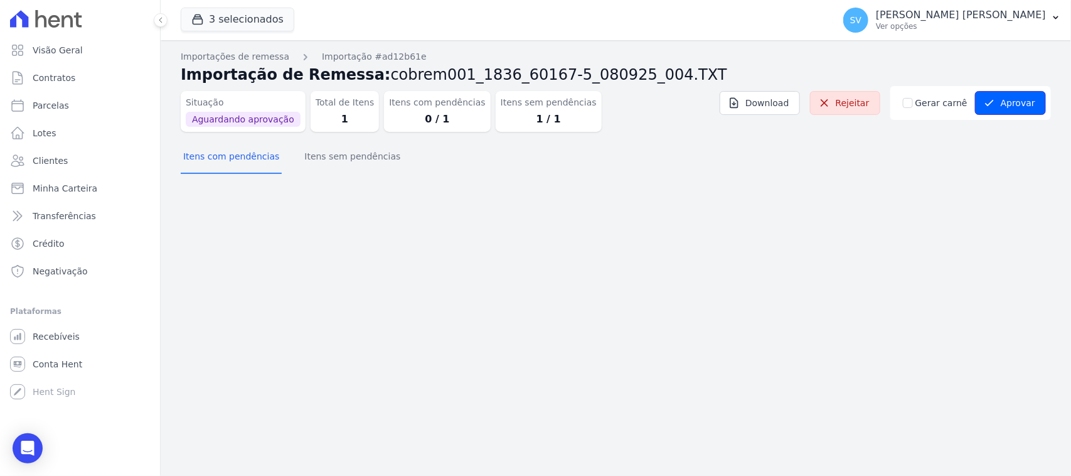
drag, startPoint x: 982, startPoint y: 99, endPoint x: 989, endPoint y: 135, distance: 36.3
click at [983, 102] on button "Aprovar" at bounding box center [1010, 103] width 71 height 24
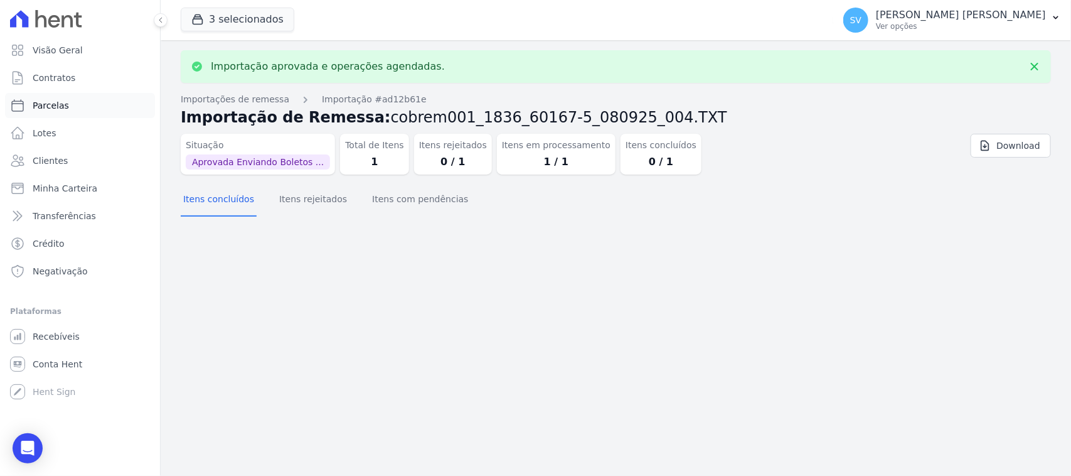
drag, startPoint x: 95, startPoint y: 110, endPoint x: 130, endPoint y: 105, distance: 35.0
click at [95, 113] on link "Parcelas" at bounding box center [80, 105] width 150 height 25
select select
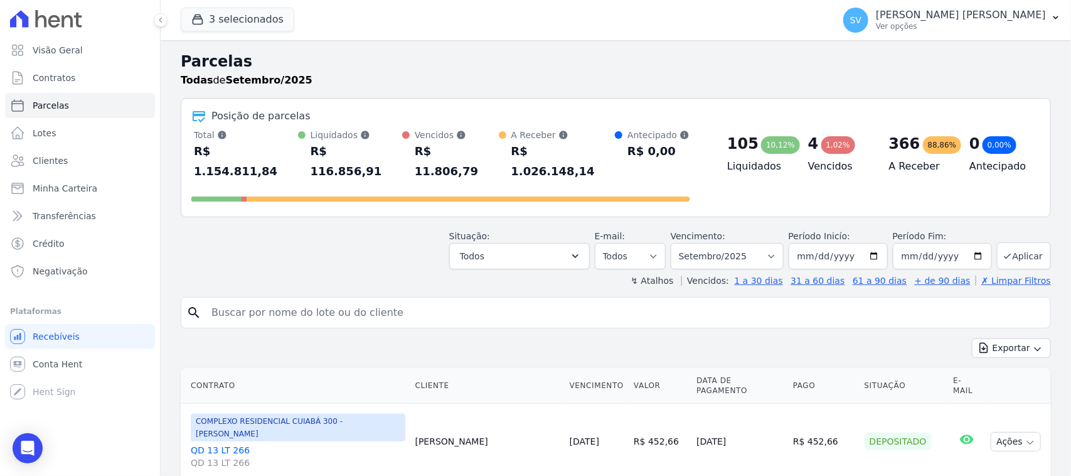
click at [313, 303] on input "search" at bounding box center [625, 312] width 842 height 25
click at [314, 300] on input "search" at bounding box center [625, 312] width 842 height 25
type input "[PERSON_NAME] [PERSON_NAME]"
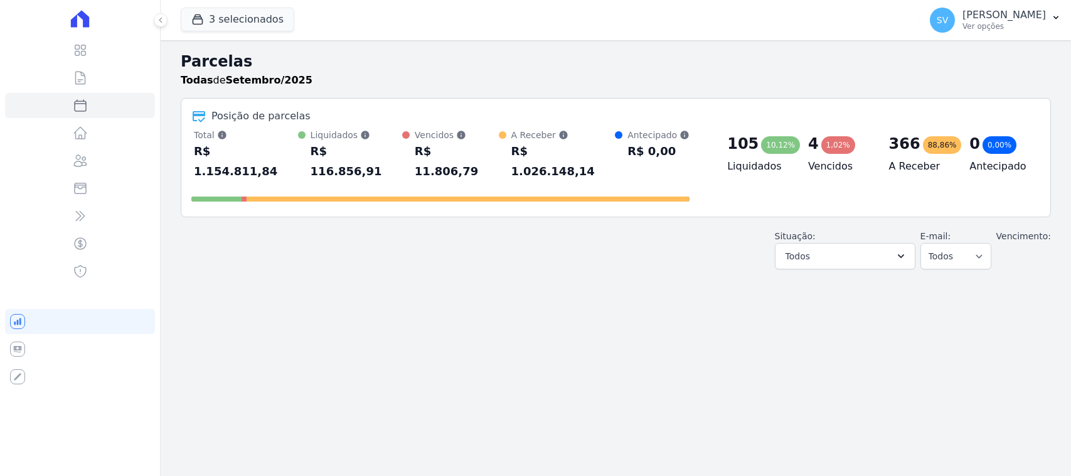
select select
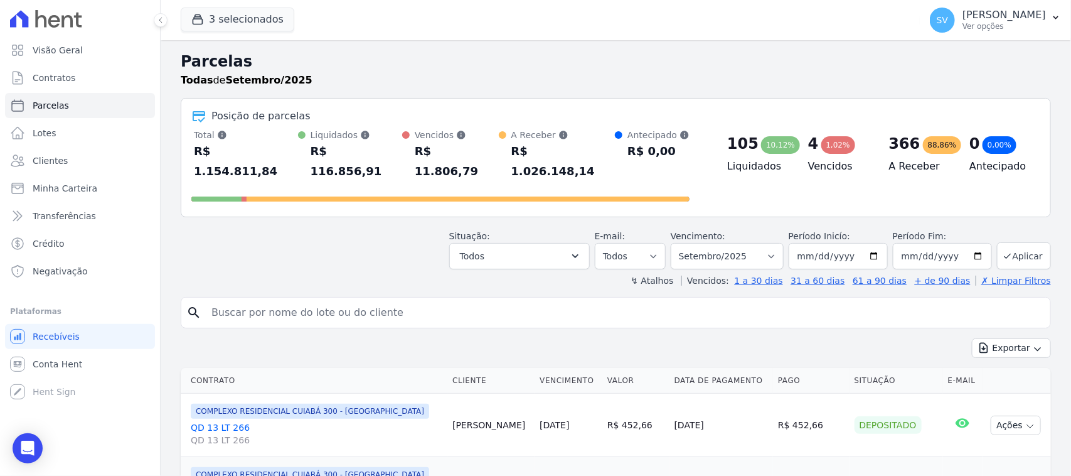
click at [381, 300] on input "search" at bounding box center [625, 312] width 842 height 25
type input "[PERSON_NAME]"
select select
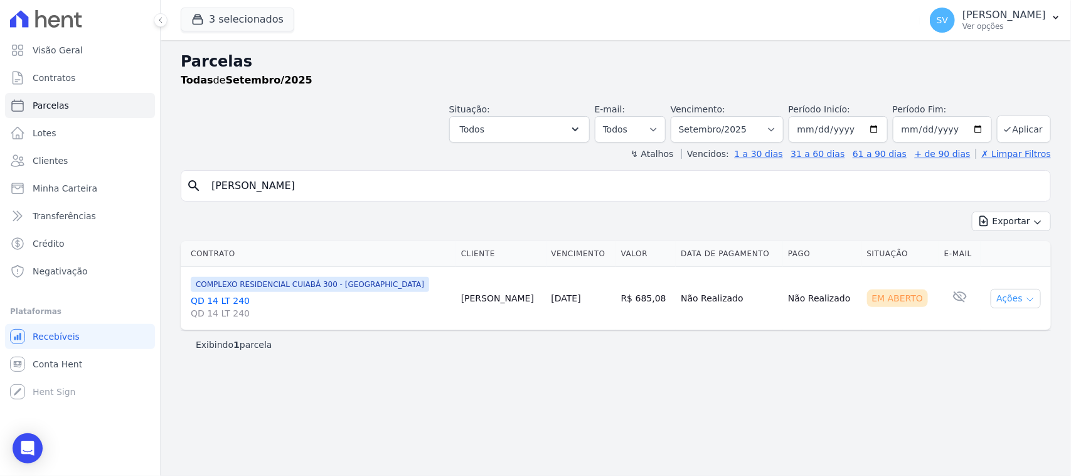
click at [1031, 302] on icon "button" at bounding box center [1031, 299] width 10 height 10
click at [1022, 336] on link "Ver boleto" at bounding box center [1011, 327] width 121 height 23
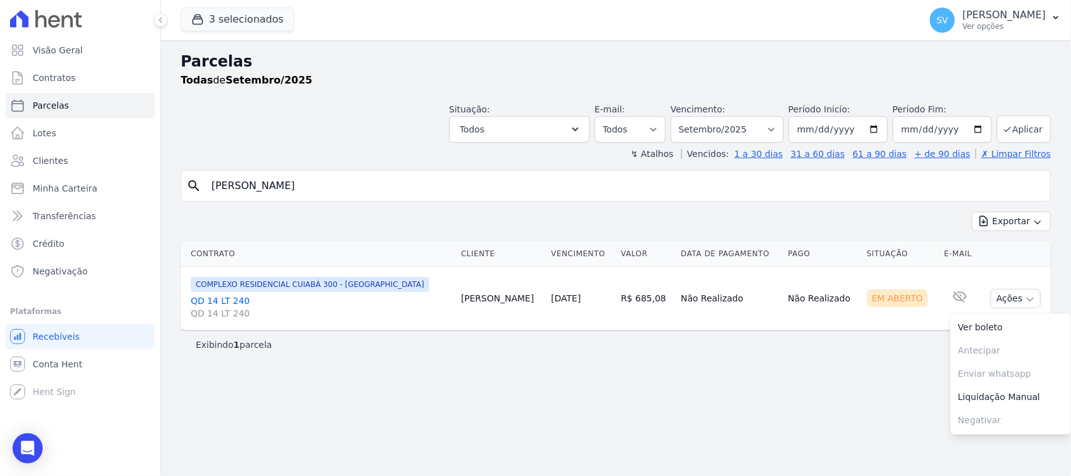
drag, startPoint x: 356, startPoint y: 189, endPoint x: 168, endPoint y: 180, distance: 188.5
click at [168, 180] on div "Parcelas Todas de Setembro/2025 Situação: Agendado Em Aberto Pago Processando C…" at bounding box center [616, 258] width 911 height 436
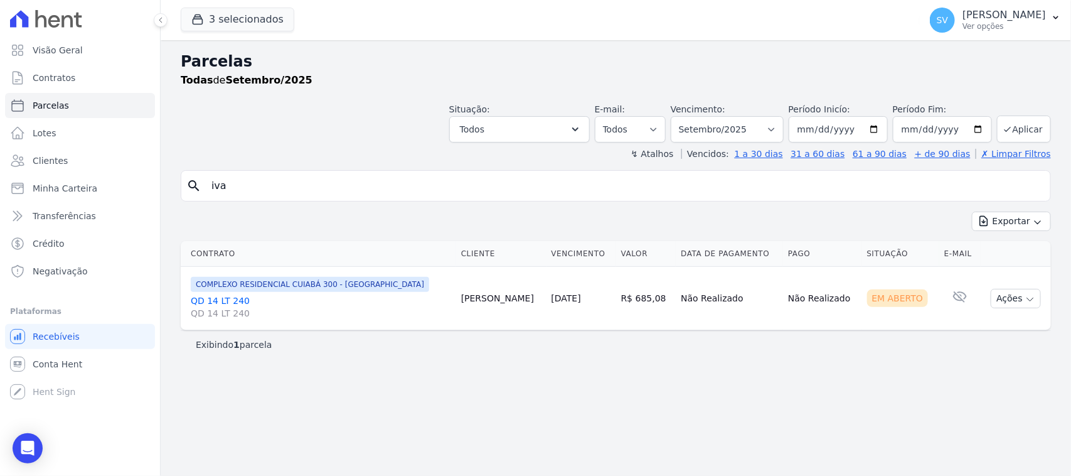
type input "IVANETE PAULINO DA SILVA"
select select
click at [222, 300] on link "QD 15 LT 295 QD 15 LT 295" at bounding box center [321, 306] width 260 height 25
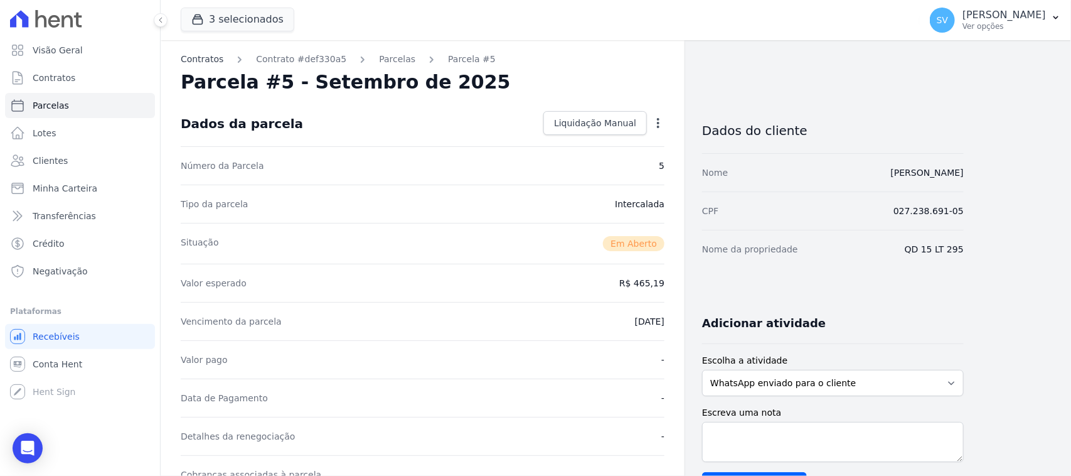
click at [205, 64] on link "Contratos" at bounding box center [202, 59] width 43 height 13
click at [891, 171] on link "IVANETE PAULINO DA SILVA" at bounding box center [927, 173] width 73 height 10
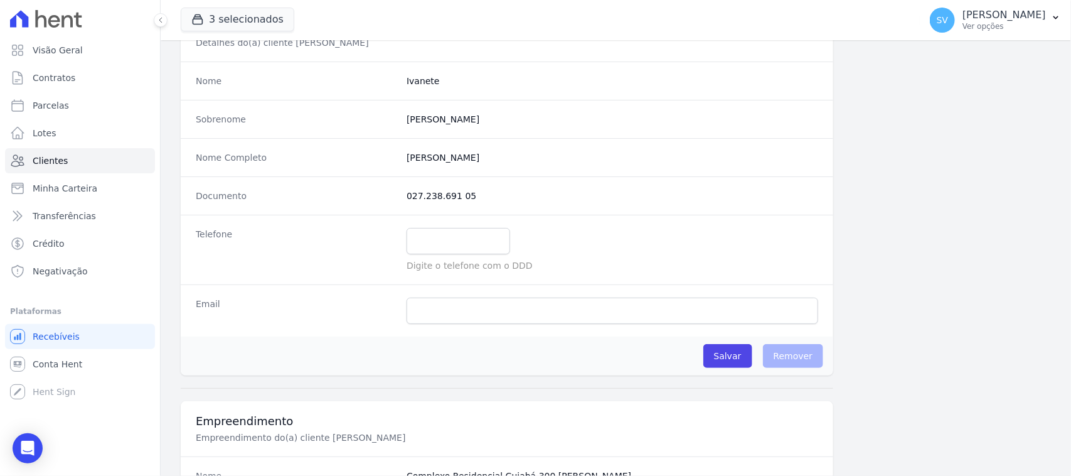
scroll to position [235, 0]
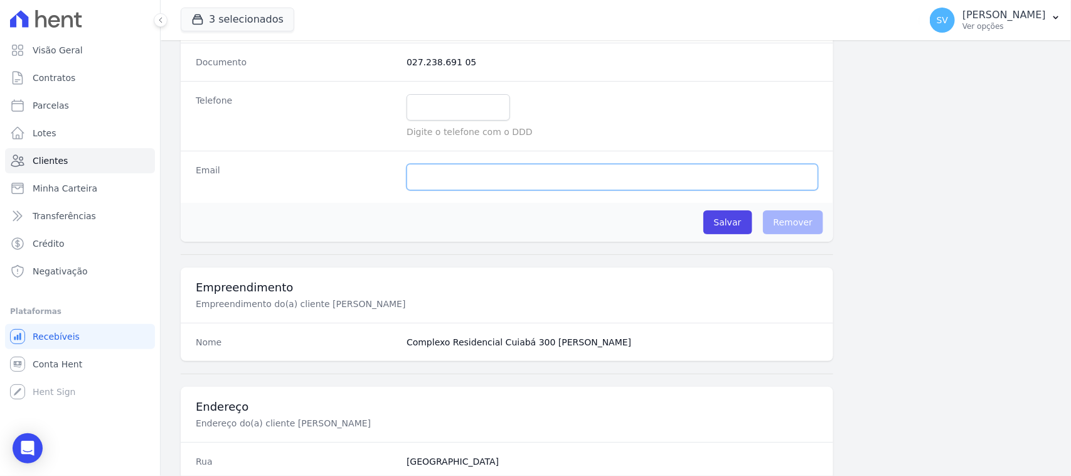
click at [478, 174] on input "email" at bounding box center [613, 177] width 412 height 26
paste input "Ivanete.paulino@icloud.com"
type input "Ivanete.paulino@icloud.com"
click at [723, 224] on input "Salvar" at bounding box center [728, 222] width 49 height 24
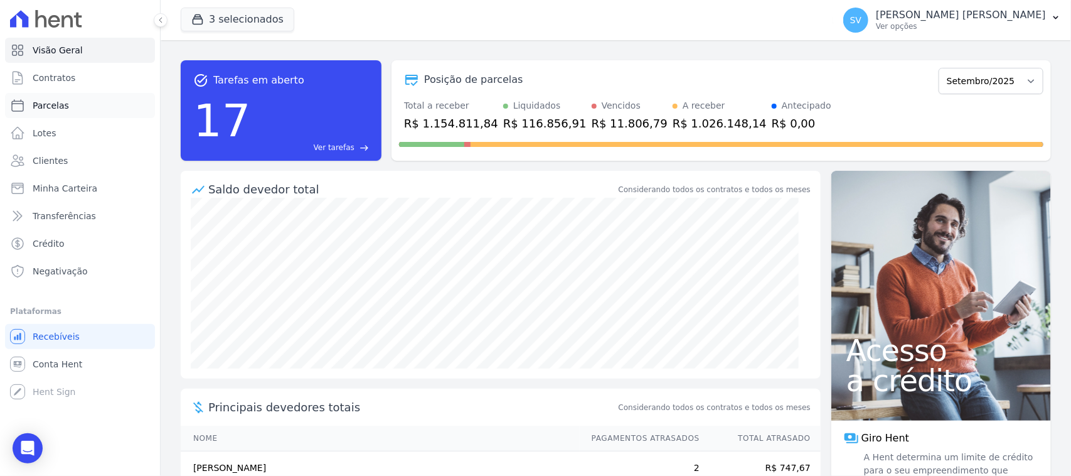
click at [109, 113] on link "Parcelas" at bounding box center [80, 105] width 150 height 25
select select
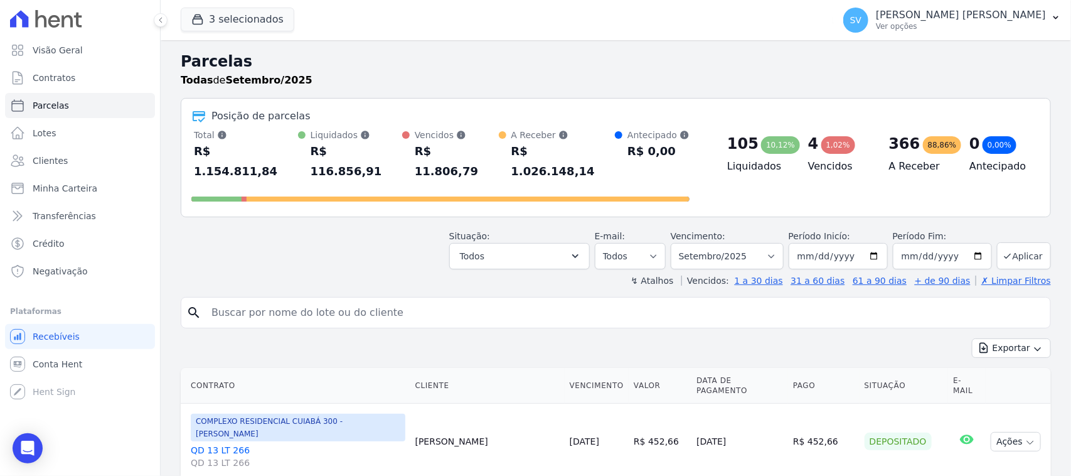
click at [537, 300] on input "search" at bounding box center [625, 312] width 842 height 25
type input "[PERSON_NAME] FRANCISCO DE [PERSON_NAME]"
select select
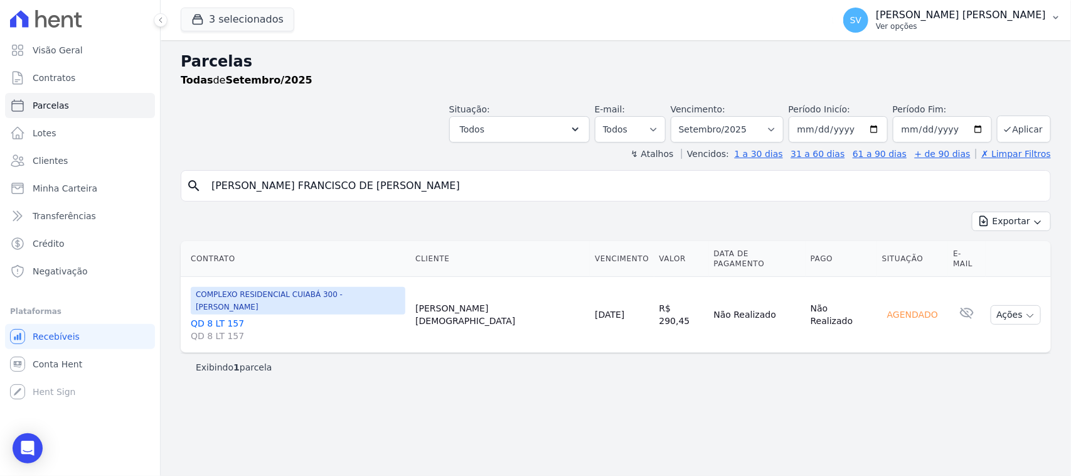
drag, startPoint x: 946, startPoint y: 9, endPoint x: 951, endPoint y: 26, distance: 17.7
click at [857, 13] on p "[PERSON_NAME] [PERSON_NAME]" at bounding box center [961, 15] width 170 height 13
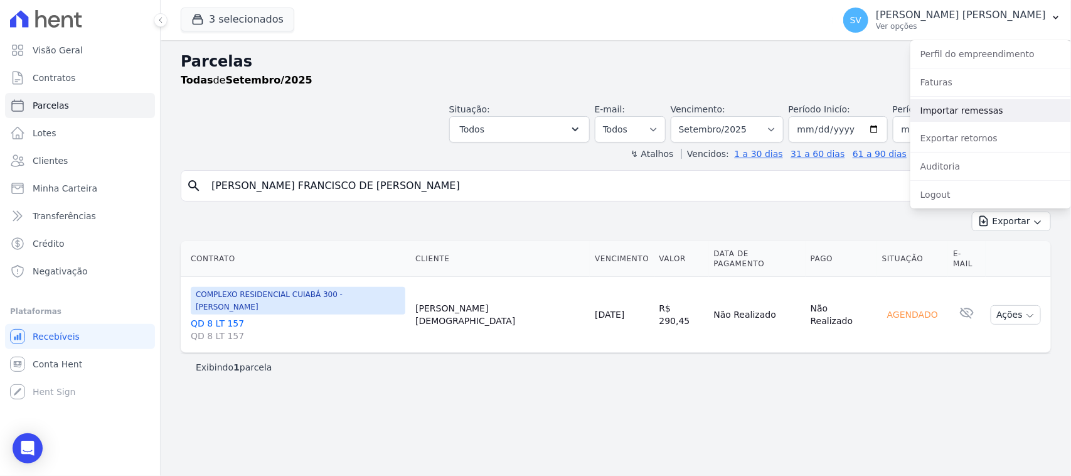
click at [857, 104] on link "Importar remessas" at bounding box center [991, 110] width 161 height 23
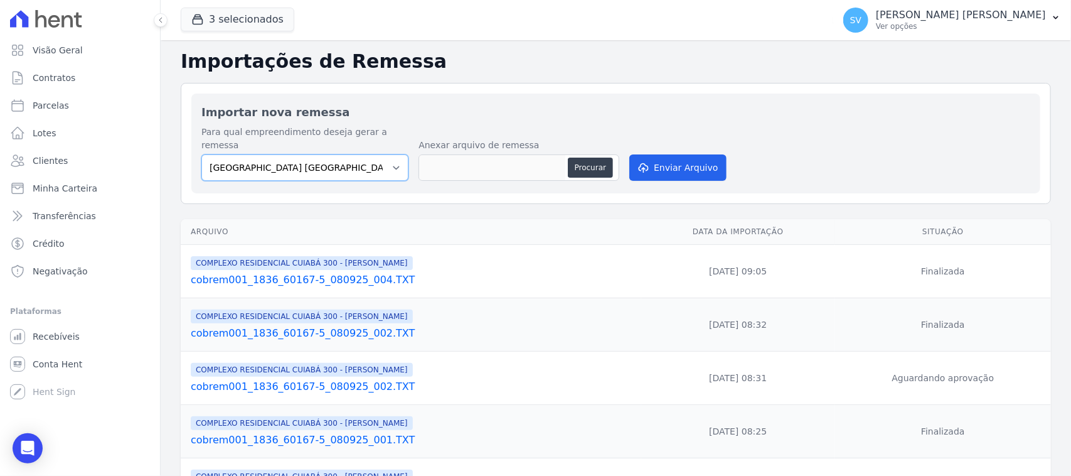
click at [365, 158] on select "[GEOGRAPHIC_DATA] COMPLEXO RESIDENCIAL [GEOGRAPHIC_DATA] 300 - [GEOGRAPHIC_DATA…" at bounding box center [304, 167] width 207 height 26
select select "a999329b-d322-46c5-b2df-9163b092fb9b"
click at [201, 154] on select "[GEOGRAPHIC_DATA] COMPLEXO RESIDENCIAL [GEOGRAPHIC_DATA] 300 - [GEOGRAPHIC_DATA…" at bounding box center [304, 167] width 207 height 26
click at [579, 158] on button "Procurar" at bounding box center [590, 168] width 45 height 20
type input "cobrem001_1836_60167-5_080925_005.TXT"
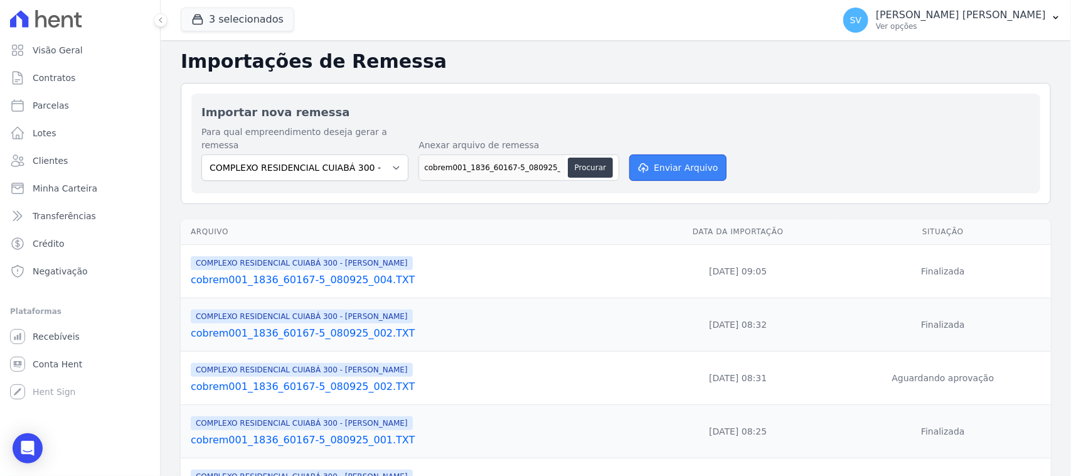
click at [667, 158] on button "Enviar Arquivo" at bounding box center [678, 167] width 97 height 26
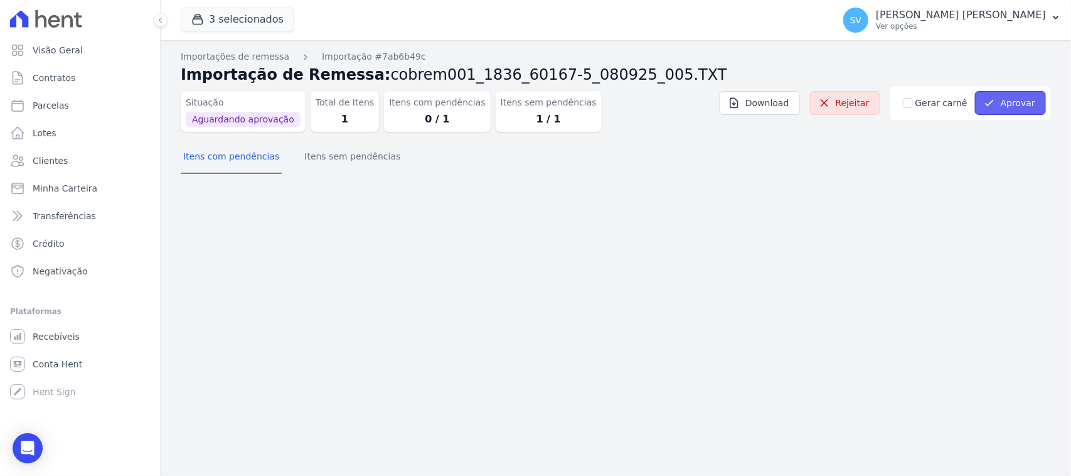
click at [999, 104] on button "Aprovar" at bounding box center [1010, 103] width 71 height 24
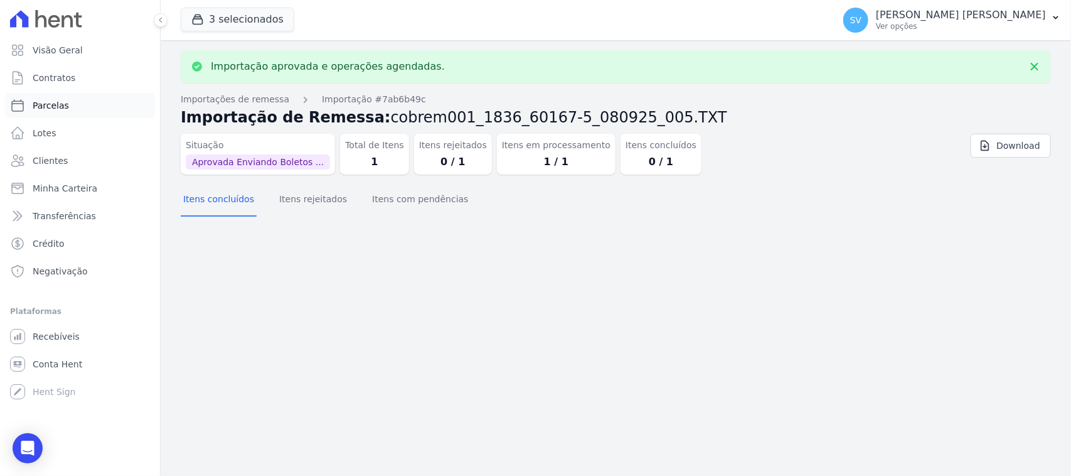
click at [75, 102] on link "Parcelas" at bounding box center [80, 105] width 150 height 25
select select
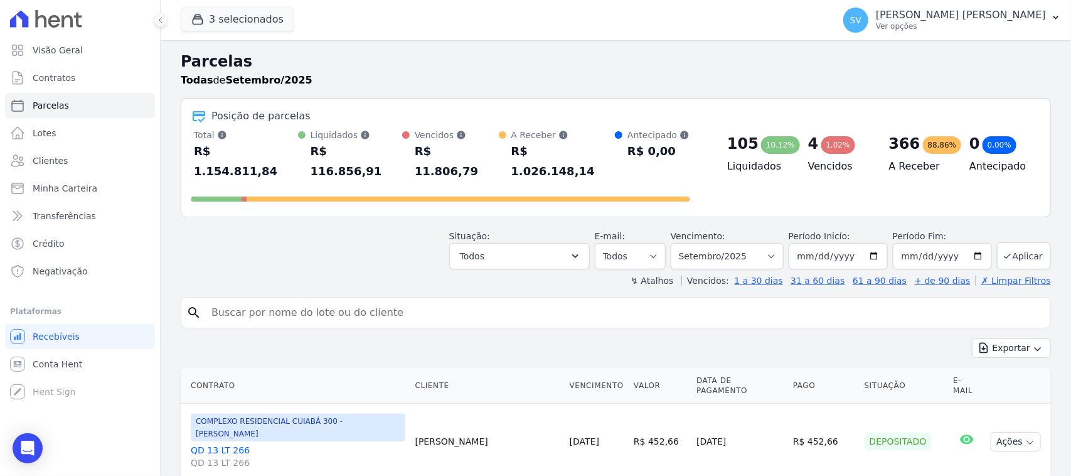
drag, startPoint x: 392, startPoint y: 287, endPoint x: 380, endPoint y: 303, distance: 19.6
click at [383, 300] on input "search" at bounding box center [625, 312] width 842 height 25
type input "[PERSON_NAME] FRANCISCO DE [PERSON_NAME]"
select select
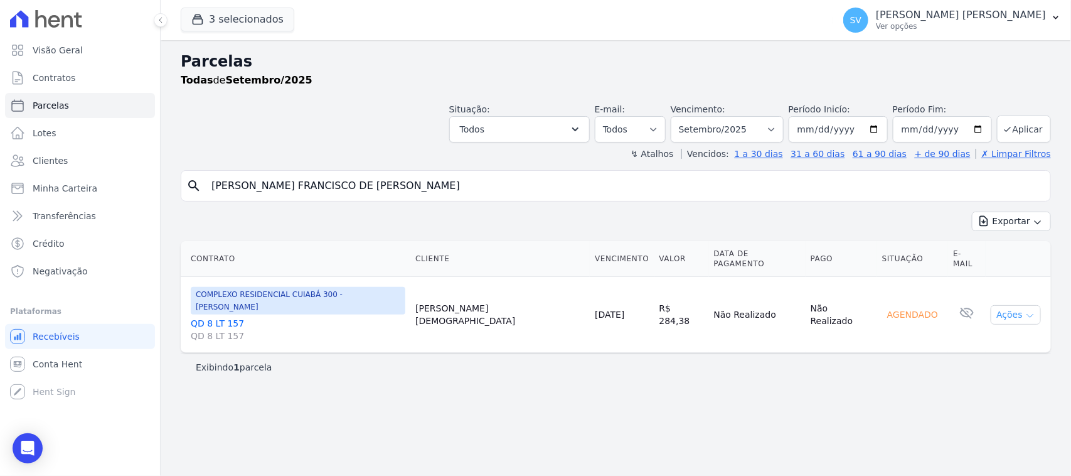
click at [1009, 305] on button "Ações" at bounding box center [1016, 314] width 50 height 19
drag, startPoint x: 648, startPoint y: 385, endPoint x: 513, endPoint y: 271, distance: 176.8
click at [636, 383] on div "Parcelas Todas de Setembro/2025 Situação: Agendado Em Aberto Pago Processando C…" at bounding box center [616, 258] width 911 height 436
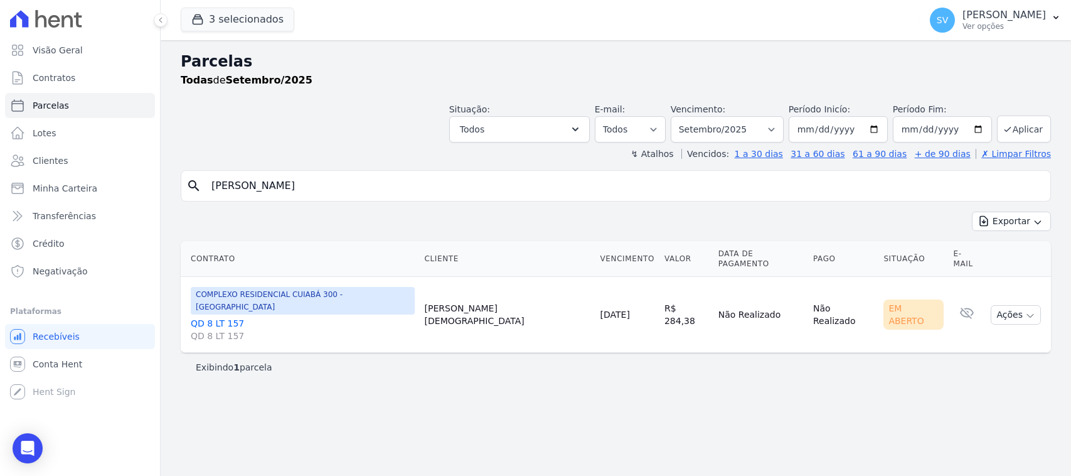
select select
click at [995, 305] on button "Ações" at bounding box center [1016, 314] width 50 height 19
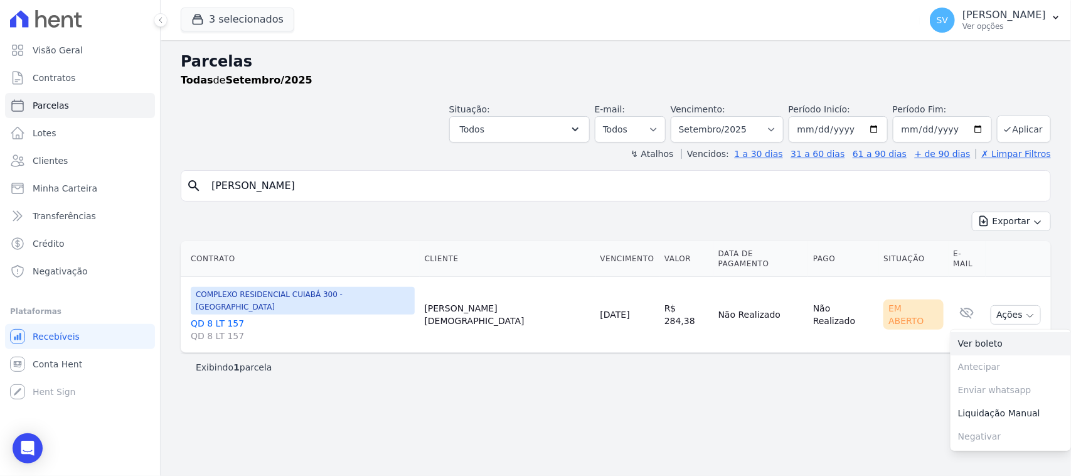
click at [970, 333] on link "Ver boleto" at bounding box center [1011, 343] width 121 height 23
click at [468, 389] on div "Parcelas Todas de Setembro/2025 Situação: Agendado Em Aberto Pago Processando C…" at bounding box center [616, 258] width 911 height 436
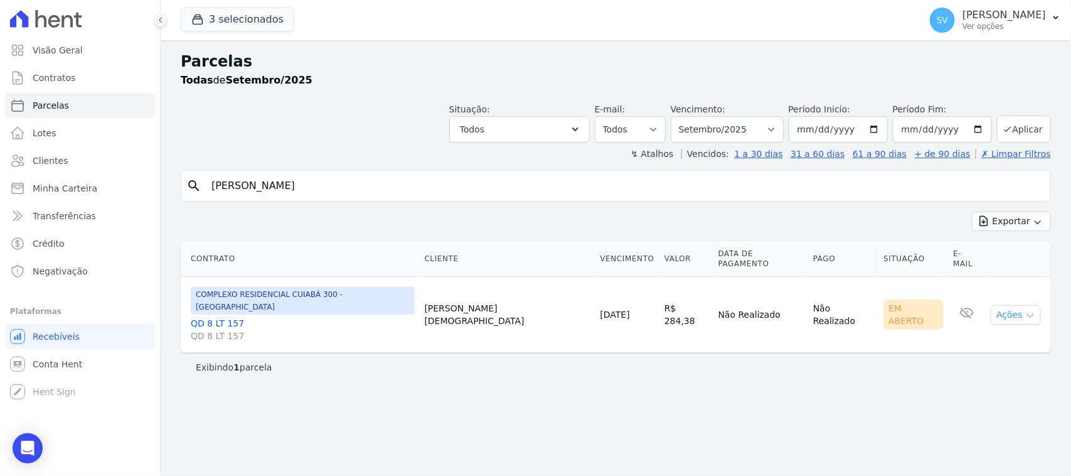
click at [1021, 305] on button "Ações" at bounding box center [1016, 314] width 50 height 19
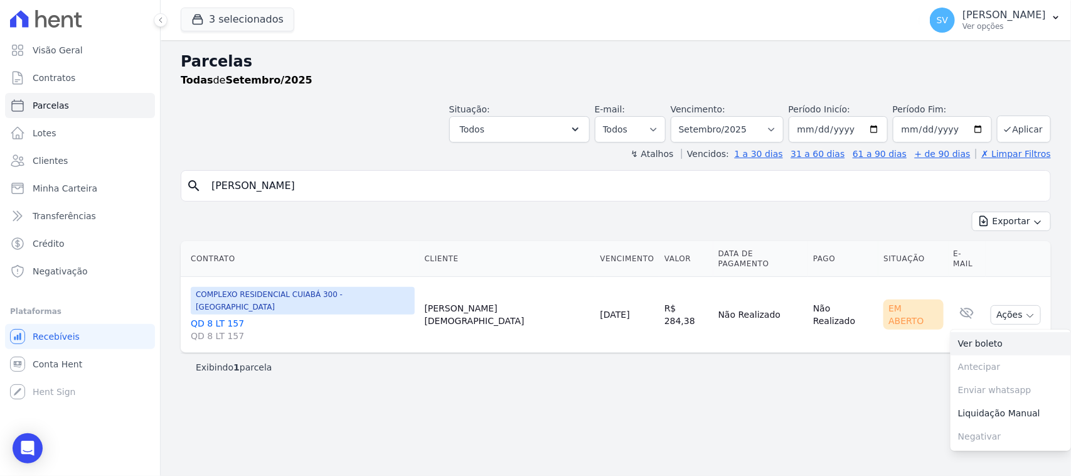
click at [984, 334] on link "Ver boleto" at bounding box center [1011, 343] width 121 height 23
drag, startPoint x: 449, startPoint y: 201, endPoint x: 99, endPoint y: 192, distance: 351.0
click at [97, 192] on div "Visão Geral Contratos [GEOGRAPHIC_DATA] Lotes Clientes Minha Carteira Transferê…" at bounding box center [535, 238] width 1071 height 476
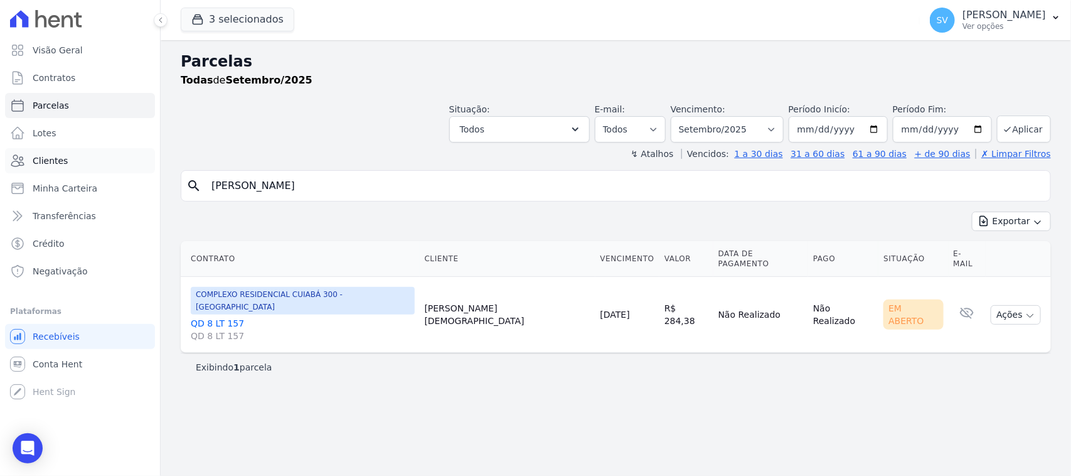
paste input "[PERSON_NAME]"
type input "[PERSON_NAME]"
select select
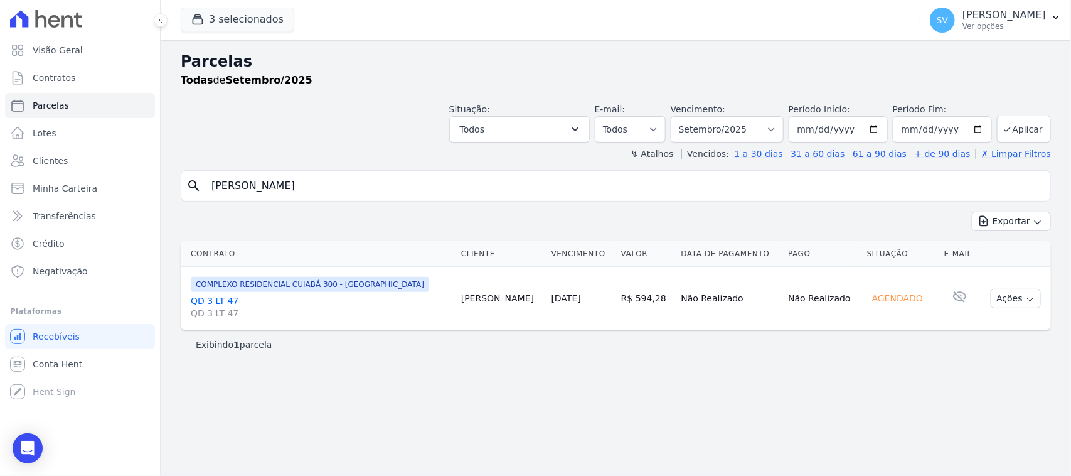
click at [626, 377] on div "Parcelas Todas de Setembro/2025 Situação: Agendado Em Aberto Pago Processando C…" at bounding box center [616, 258] width 911 height 436
click at [986, 26] on p "Ver opções" at bounding box center [1004, 26] width 83 height 10
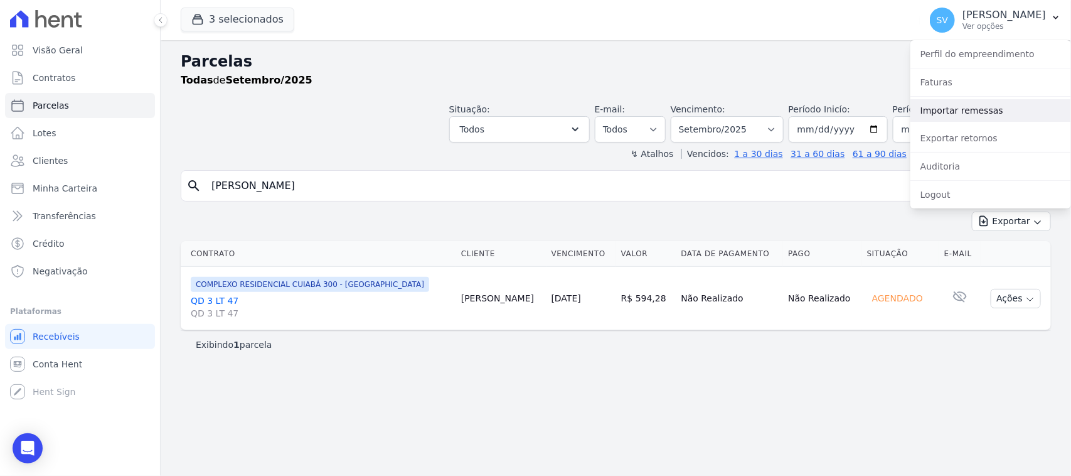
click at [971, 109] on link "Importar remessas" at bounding box center [991, 110] width 161 height 23
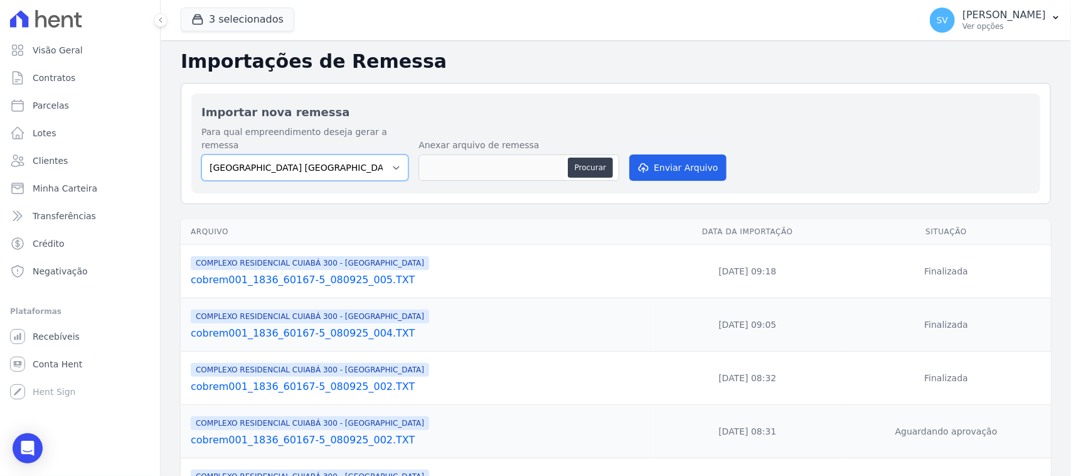
click at [336, 161] on select "[GEOGRAPHIC_DATA] COMPLEXO RESIDENCIAL [GEOGRAPHIC_DATA] 300 - [GEOGRAPHIC_DATA…" at bounding box center [304, 167] width 207 height 26
select select "a999329b-d322-46c5-b2df-9163b092fb9b"
click at [201, 154] on select "[GEOGRAPHIC_DATA] COMPLEXO RESIDENCIAL [GEOGRAPHIC_DATA] 300 - [GEOGRAPHIC_DATA…" at bounding box center [304, 167] width 207 height 26
click at [566, 154] on div "Procurar" at bounding box center [519, 167] width 201 height 26
click at [574, 158] on button "Procurar" at bounding box center [590, 168] width 45 height 20
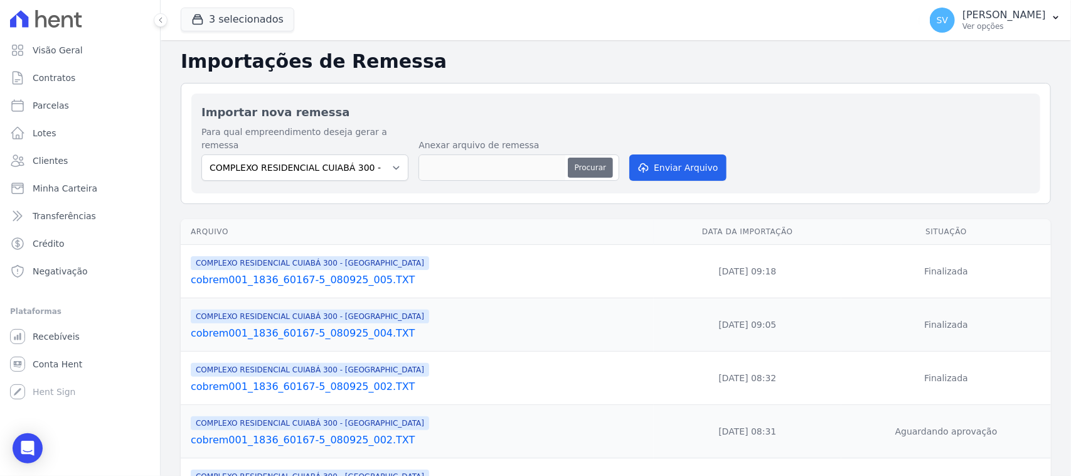
type input "cobrem001_1836_60167-5_080925_007.TXT"
click at [326, 42] on div "Importações de Remessa Importar nova remessa Para qual empreendimento deseja ge…" at bounding box center [616, 436] width 911 height 793
click at [714, 167] on button "Enviar Arquivo" at bounding box center [678, 167] width 97 height 26
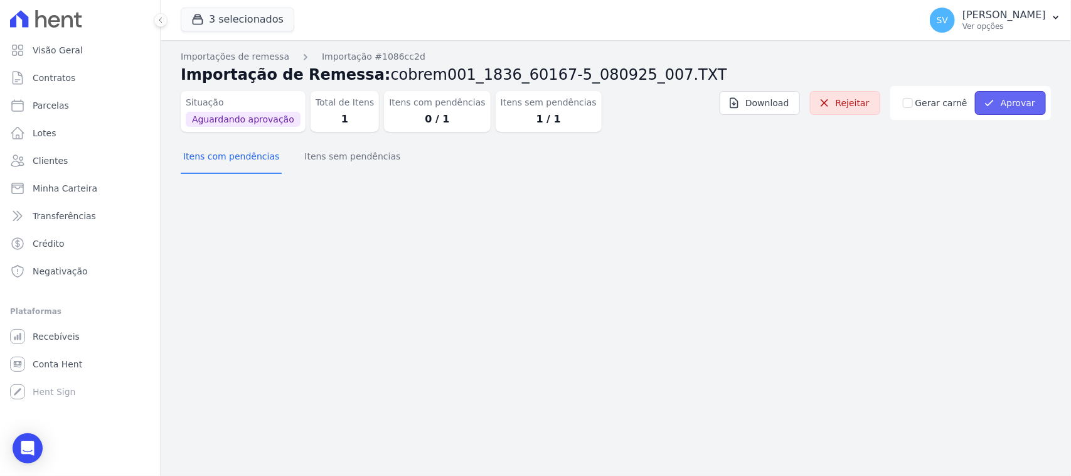
drag, startPoint x: 1027, startPoint y: 98, endPoint x: 1024, endPoint y: 110, distance: 13.1
click at [1024, 110] on button "Aprovar" at bounding box center [1010, 103] width 71 height 24
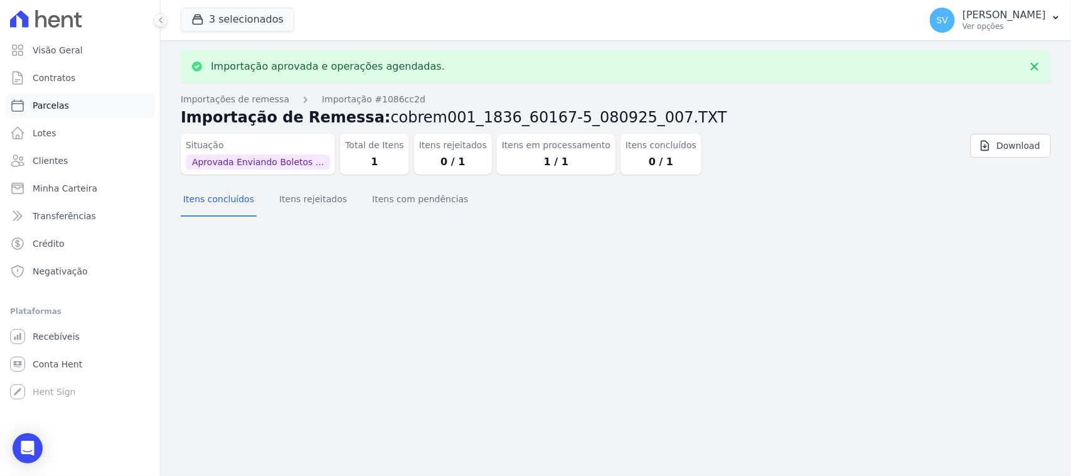
click at [86, 115] on link "Parcelas" at bounding box center [80, 105] width 150 height 25
select select
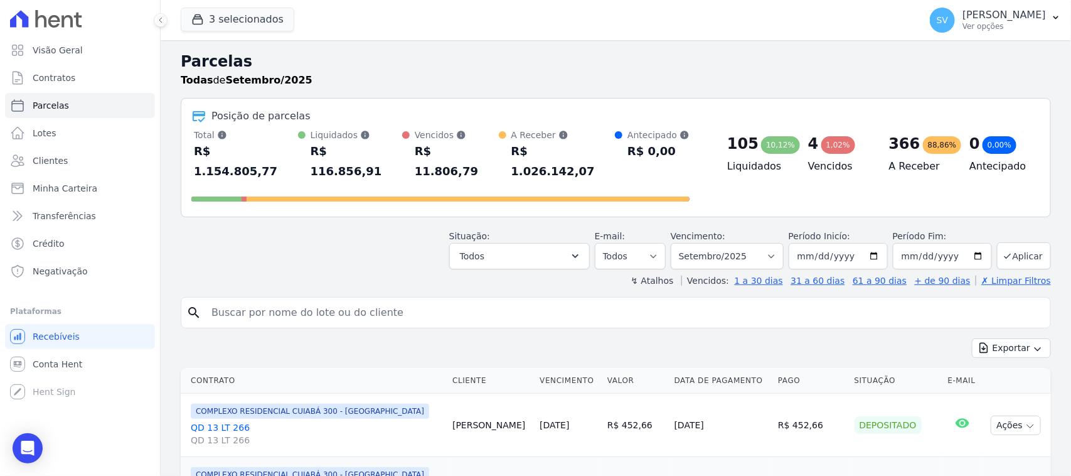
click at [370, 300] on input "search" at bounding box center [625, 312] width 842 height 25
paste input "Thairik Mateus Silva Marques"
type input "THAIRIK MATEUS SILVA MARQUES"
select select
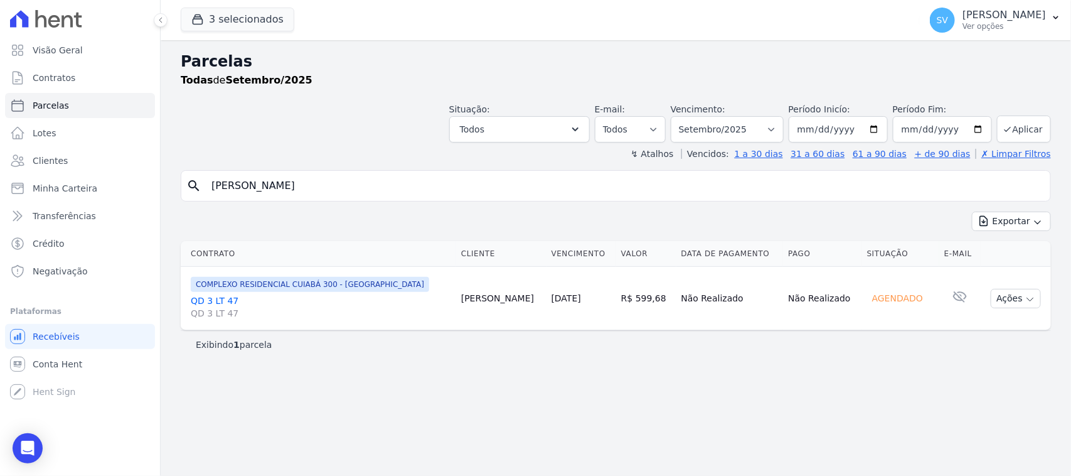
drag, startPoint x: 748, startPoint y: 437, endPoint x: 663, endPoint y: 507, distance: 108.8
click at [663, 475] on html "Visão Geral Contratos Parcelas Lotes Clientes Minha Carteira Transferências Cré…" at bounding box center [535, 238] width 1071 height 476
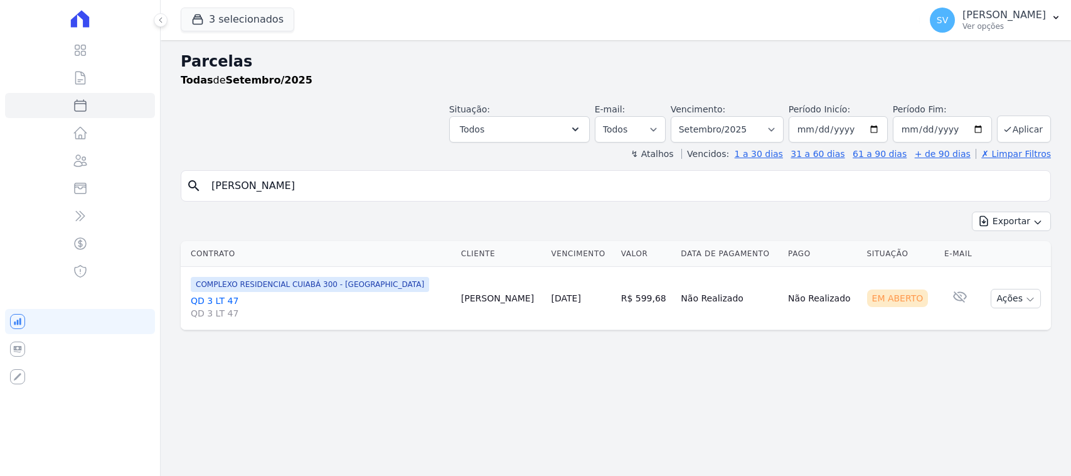
select select
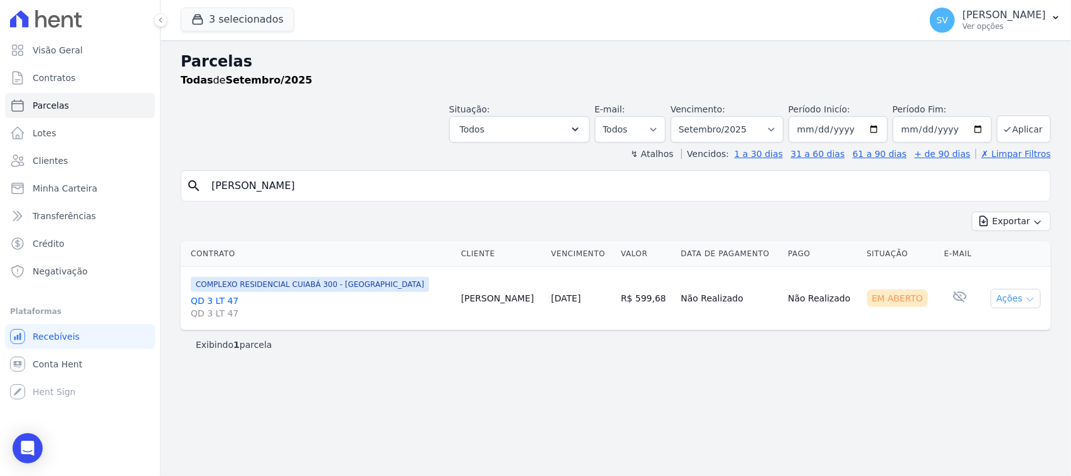
click at [1029, 302] on icon "button" at bounding box center [1031, 299] width 10 height 10
click at [968, 324] on link "Ver boleto" at bounding box center [1011, 327] width 121 height 23
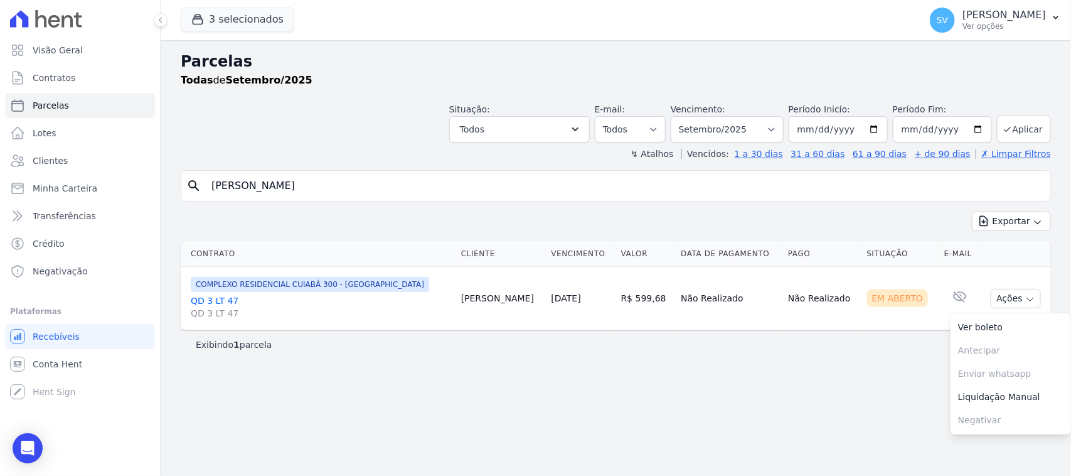
drag, startPoint x: 410, startPoint y: 173, endPoint x: 355, endPoint y: 187, distance: 56.5
click at [306, 176] on div "search [PERSON_NAME]" at bounding box center [616, 185] width 871 height 31
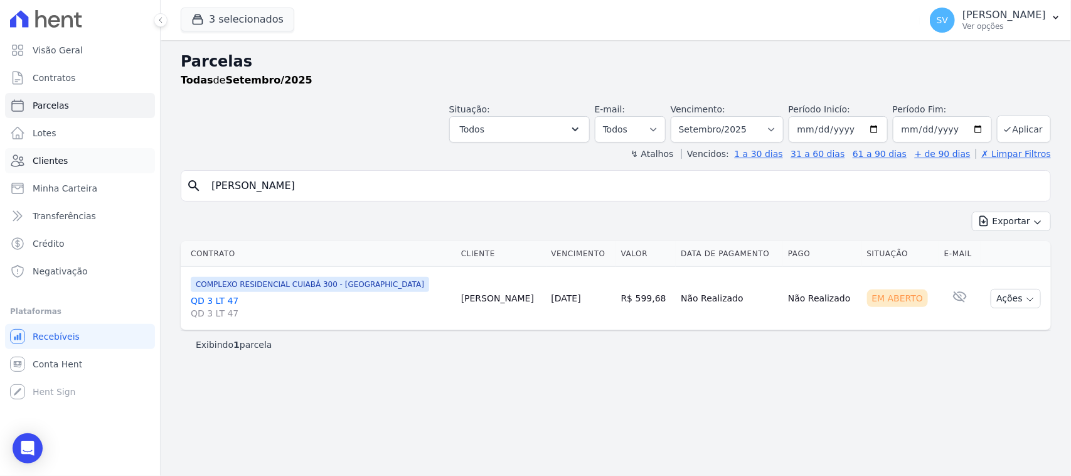
drag, startPoint x: 368, startPoint y: 189, endPoint x: 143, endPoint y: 165, distance: 226.6
click at [107, 171] on div "Visão Geral Contratos [GEOGRAPHIC_DATA] Lotes Clientes Minha Carteira Transferê…" at bounding box center [535, 238] width 1071 height 476
paste input "[PERSON_NAME]"
type input "[PERSON_NAME]"
select select
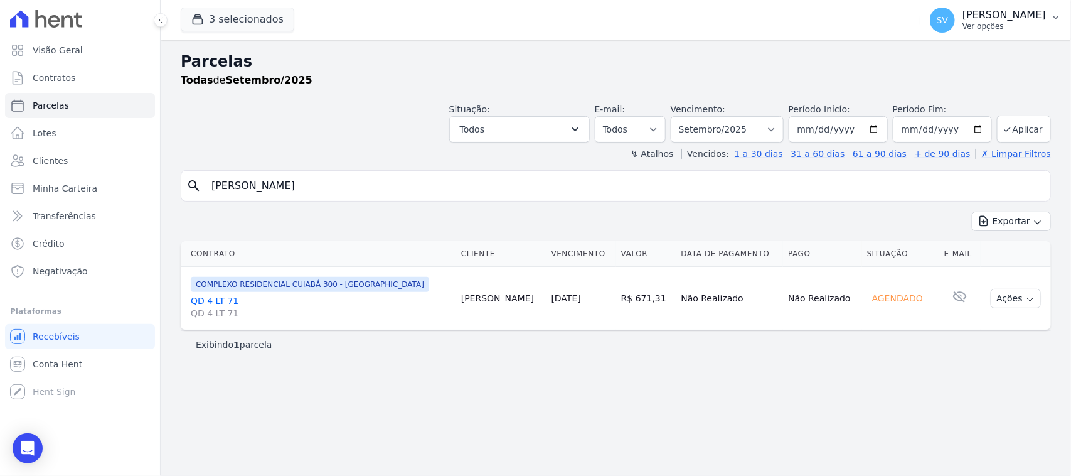
click at [951, 8] on div "SV [PERSON_NAME] Ver opções" at bounding box center [988, 20] width 116 height 25
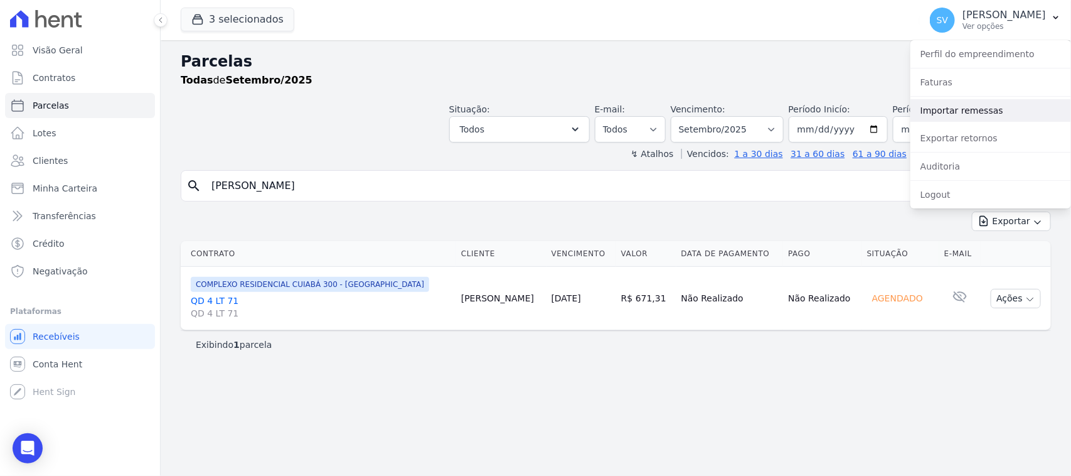
click at [990, 113] on link "Importar remessas" at bounding box center [991, 110] width 161 height 23
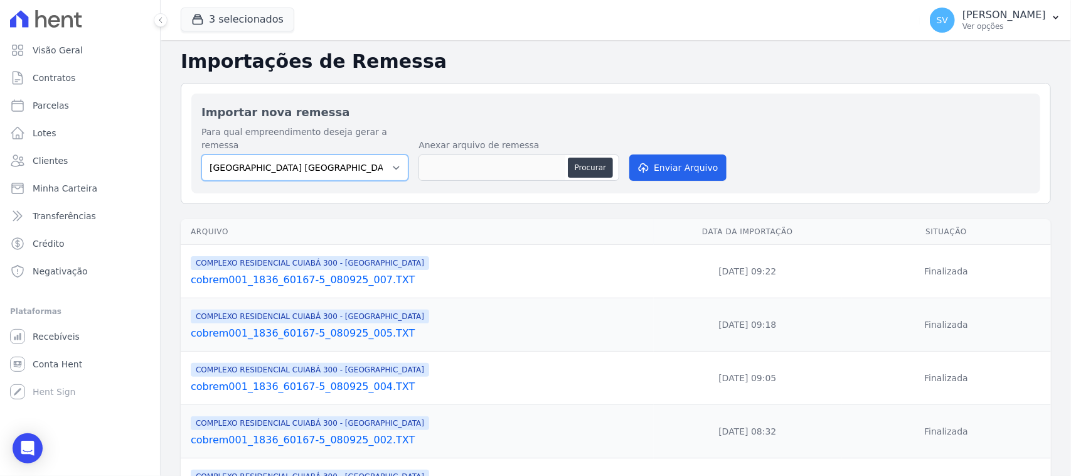
click at [385, 163] on select "[GEOGRAPHIC_DATA] COMPLEXO RESIDENCIAL [GEOGRAPHIC_DATA] 300 - [GEOGRAPHIC_DATA…" at bounding box center [304, 167] width 207 height 26
select select "a999329b-d322-46c5-b2df-9163b092fb9b"
click at [201, 154] on select "[GEOGRAPHIC_DATA] COMPLEXO RESIDENCIAL [GEOGRAPHIC_DATA] 300 - [GEOGRAPHIC_DATA…" at bounding box center [304, 167] width 207 height 26
click at [581, 158] on button "Procurar" at bounding box center [590, 168] width 45 height 20
type input "cobrem001_1836_60167-5_080925_008.TXT"
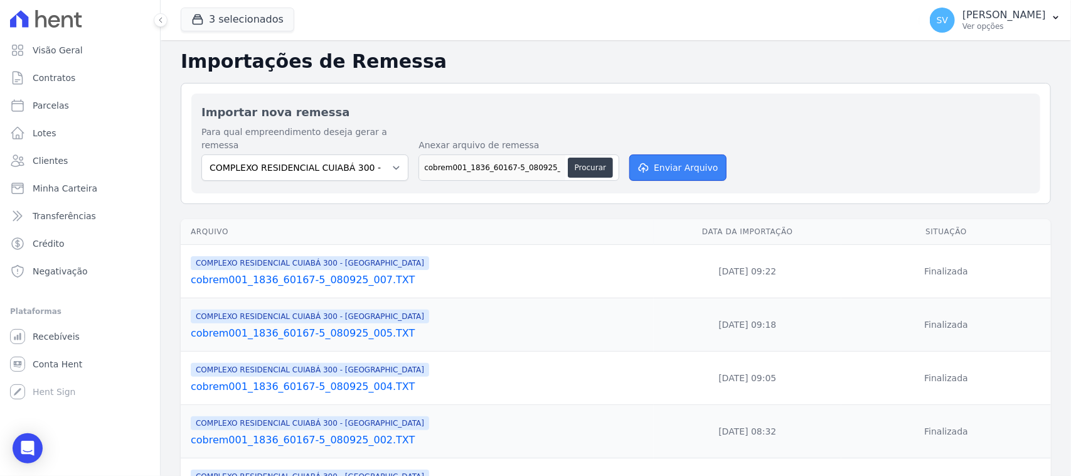
click at [706, 154] on button "Enviar Arquivo" at bounding box center [678, 167] width 97 height 26
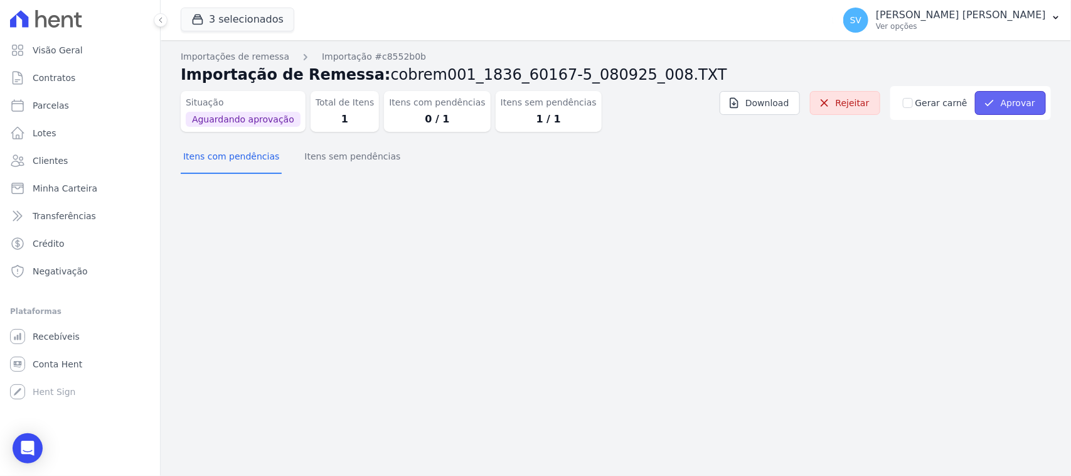
click at [1000, 96] on button "Aprovar" at bounding box center [1010, 103] width 71 height 24
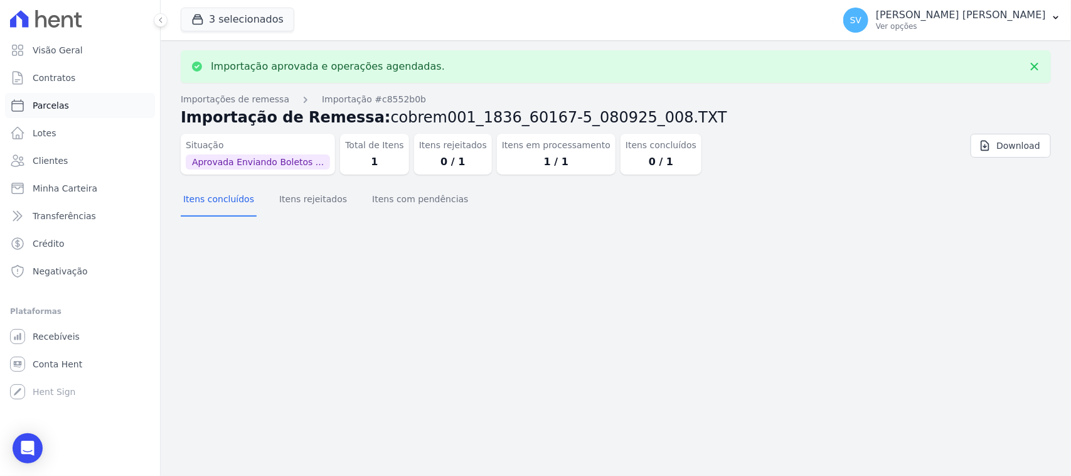
click at [85, 99] on link "Parcelas" at bounding box center [80, 105] width 150 height 25
select select
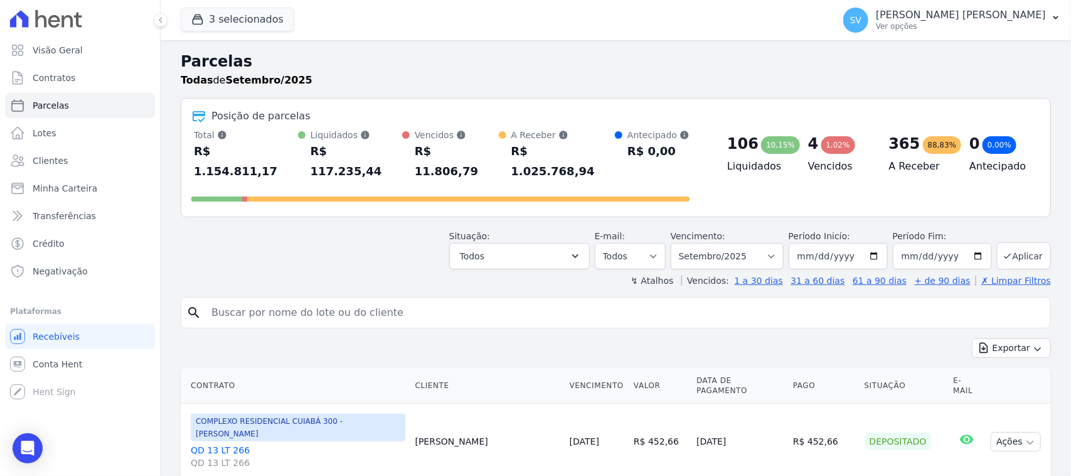
click at [419, 300] on input "search" at bounding box center [625, 312] width 842 height 25
paste input "[PERSON_NAME]"
type input "[PERSON_NAME]"
select select
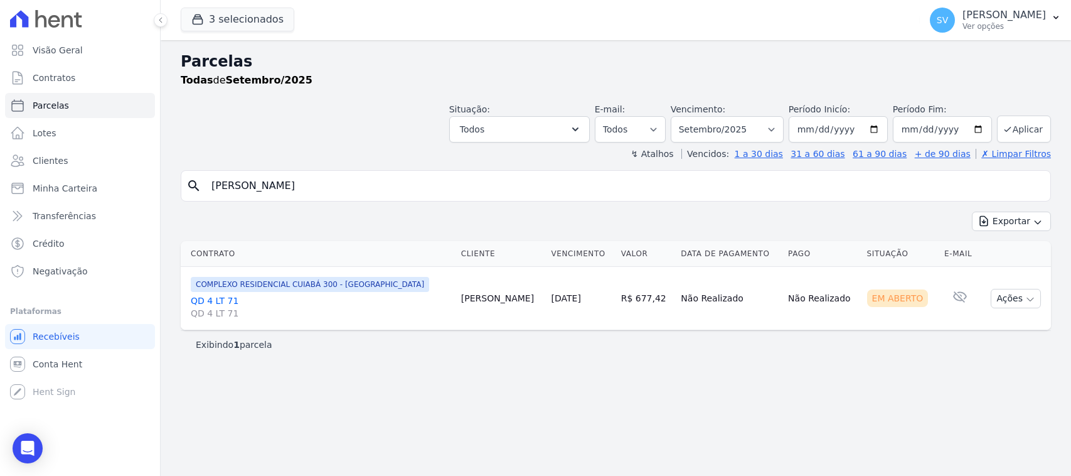
select select
click at [1005, 297] on button "Ações" at bounding box center [1016, 298] width 50 height 19
click at [982, 330] on link "Ver boleto" at bounding box center [1011, 327] width 121 height 23
drag, startPoint x: 752, startPoint y: 122, endPoint x: 746, endPoint y: 138, distance: 16.9
click at [750, 127] on select "[GEOGRAPHIC_DATA] por período ──────── Todos os meses Outubro/2022 Novembro/202…" at bounding box center [727, 129] width 113 height 26
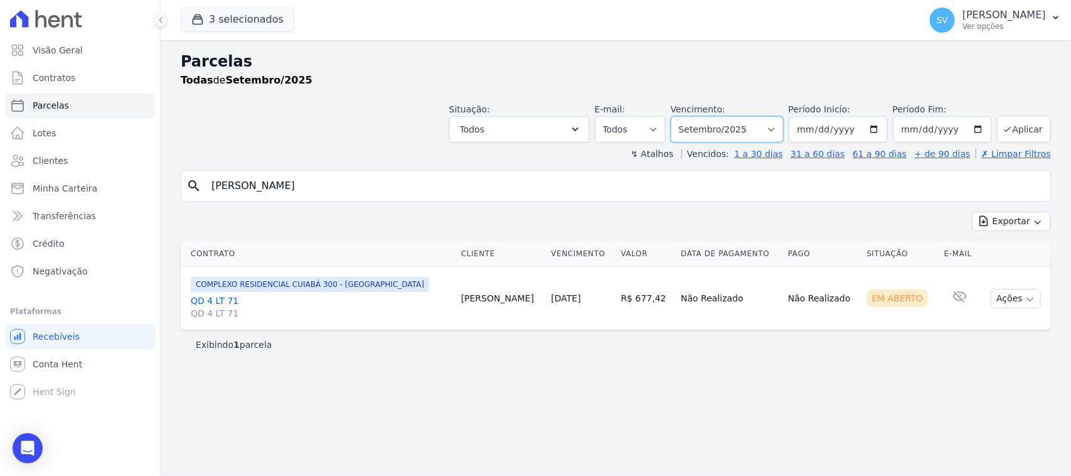
select select "08/2025"
click at [687, 116] on select "[GEOGRAPHIC_DATA] por período ──────── Todos os meses Outubro/2022 Novembro/202…" at bounding box center [727, 129] width 113 height 26
select select
drag, startPoint x: 648, startPoint y: 297, endPoint x: 640, endPoint y: 321, distance: 25.6
click at [653, 301] on td "R$ 671,31" at bounding box center [653, 298] width 61 height 63
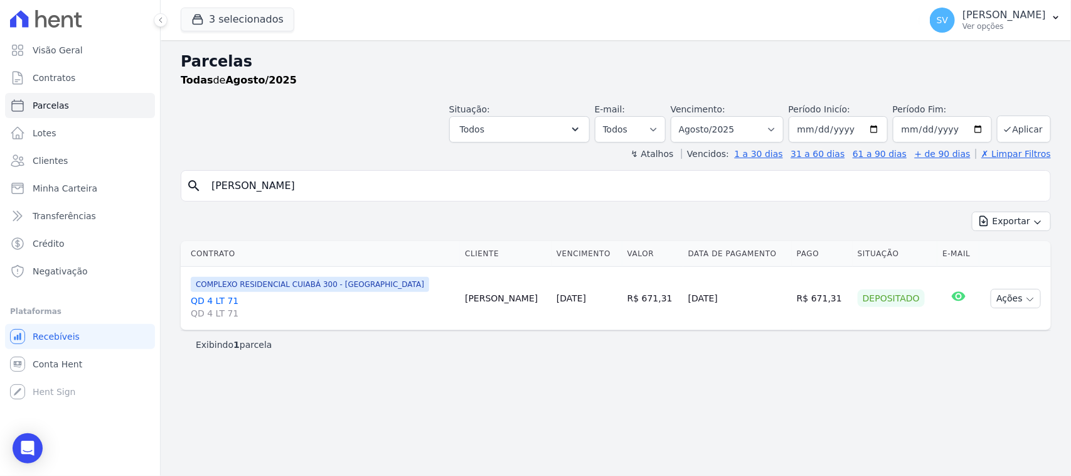
click at [638, 358] on div "Exibindo 1 parcela" at bounding box center [616, 344] width 871 height 28
